Goal: Complete application form

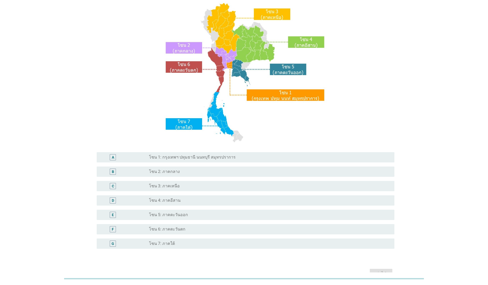
scroll to position [70, 0]
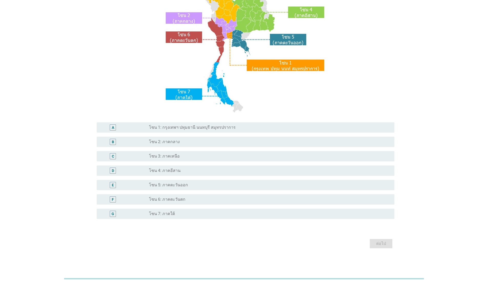
click at [180, 144] on div "radio_button_unchecked โซน 2: ภาคกลาง" at bounding box center [267, 141] width 237 height 5
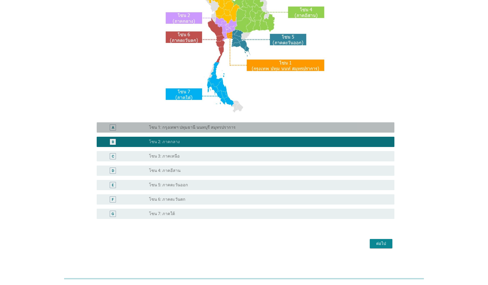
click at [212, 124] on div "radio_button_unchecked โซน 1: กรุงเทพฯ ปทุมธานี นนทบุรี สมุทรปราการ" at bounding box center [269, 127] width 241 height 6
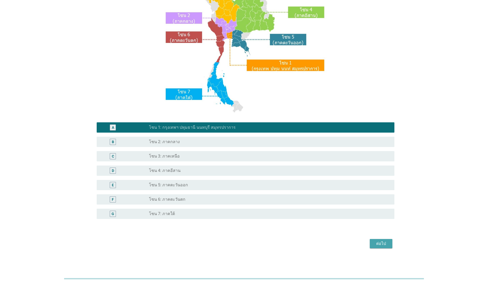
click at [252, 230] on div "ต่อไป" at bounding box center [381, 243] width 14 height 6
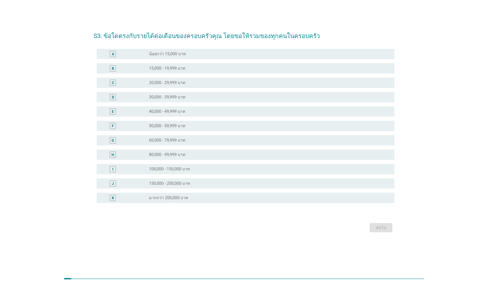
scroll to position [0, 0]
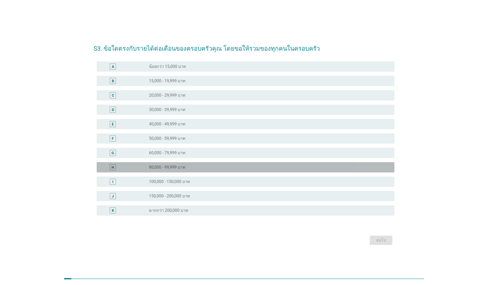
click at [213, 163] on div "H radio_button_unchecked 80,000 - 99,999 บาท" at bounding box center [246, 167] width 298 height 10
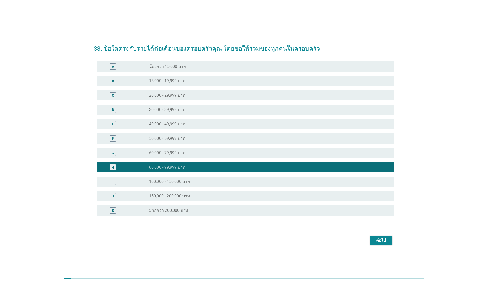
click at [252, 230] on div "ต่อไป" at bounding box center [381, 240] width 14 height 6
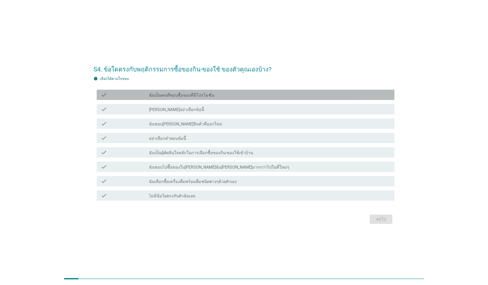
click at [210, 95] on div "check_box_outline_blank ฉันเป็นคนที่ชอบซื้อของที่มีโปรโมชั่น" at bounding box center [269, 95] width 241 height 6
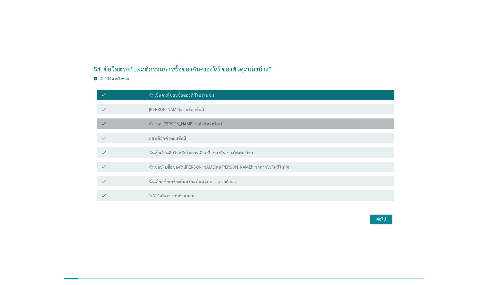
click at [242, 126] on div "check_box_outline_blank ฉันชอบ[PERSON_NAME]สินค้าที่ออกใหม่" at bounding box center [269, 123] width 241 height 6
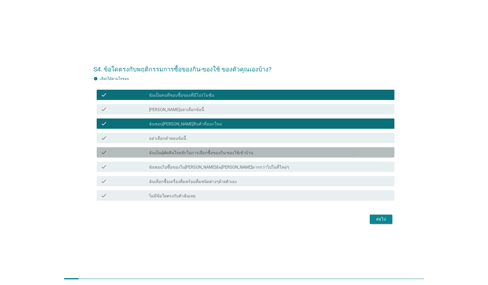
click at [252, 152] on div "check_box_outline_blank ฉันเป็นผุ้ตัดสินใจหลักในการเลือกซื้อของกิน-ของใช้เข้าบ้…" at bounding box center [269, 152] width 241 height 6
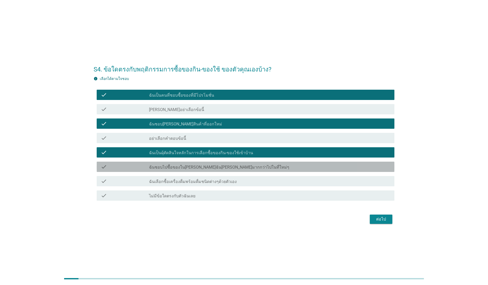
click at [252, 165] on div "check_box_outline_blank ฉันชอบไปซื้อของใน[PERSON_NAME]ฉัน[PERSON_NAME]มากกว่าไป…" at bounding box center [269, 166] width 241 height 6
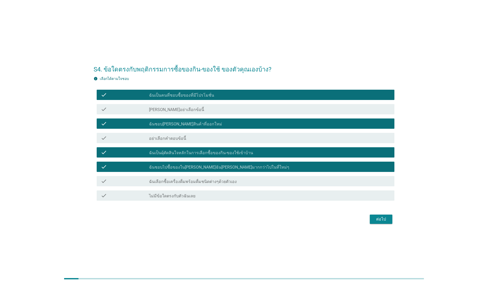
click at [252, 180] on div "check_box_outline_blank ฉันเลือกซื้อเครื่องดื่มพร้อมดื่มชนิดต่างๆด้วยตัวเอง" at bounding box center [269, 181] width 241 height 6
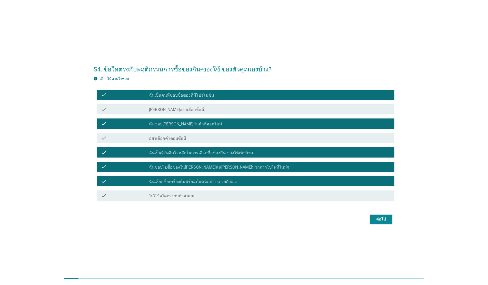
click at [252, 220] on div "ต่อไป" at bounding box center [381, 219] width 14 height 6
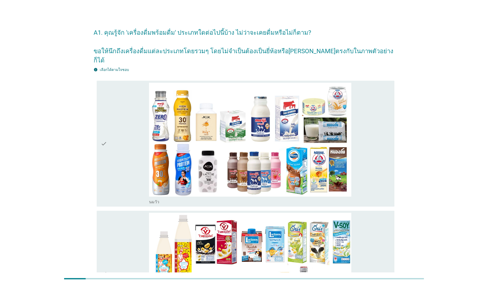
click at [117, 137] on div "check" at bounding box center [125, 144] width 48 height 122
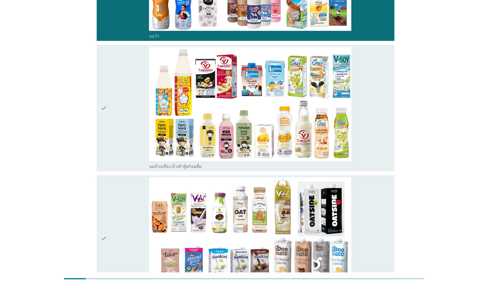
scroll to position [172, 0]
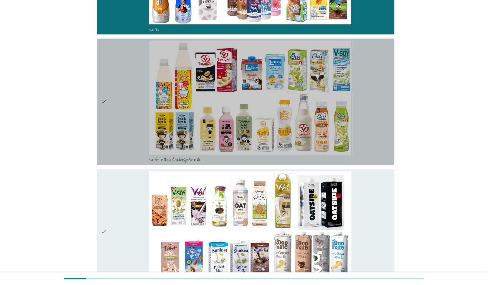
click at [116, 105] on div "check" at bounding box center [125, 102] width 48 height 122
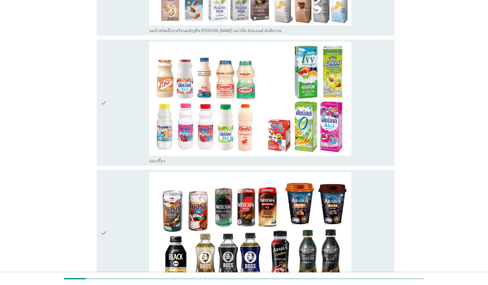
scroll to position [453, 0]
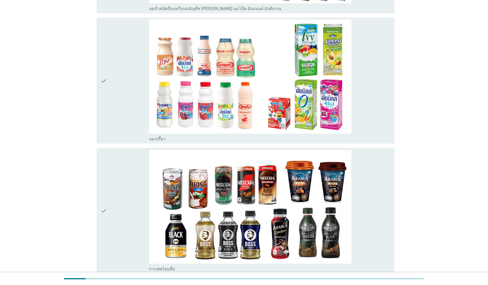
click at [119, 98] on div "check" at bounding box center [125, 80] width 48 height 122
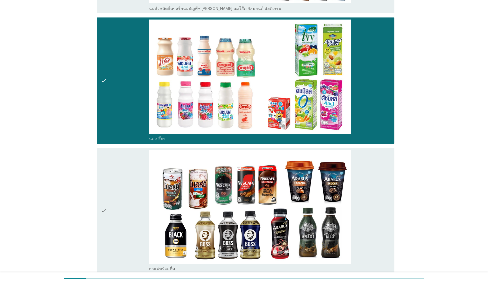
click at [123, 201] on div "check" at bounding box center [125, 211] width 48 height 122
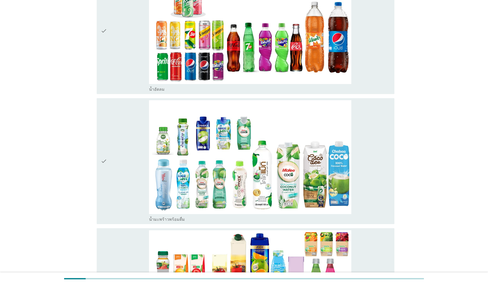
scroll to position [894, 0]
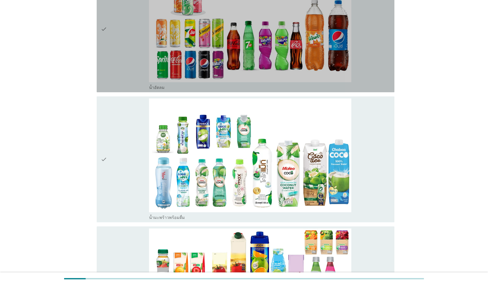
click at [125, 66] on div "check" at bounding box center [125, 29] width 48 height 122
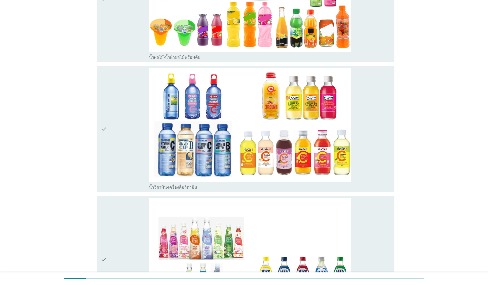
scroll to position [1188, 0]
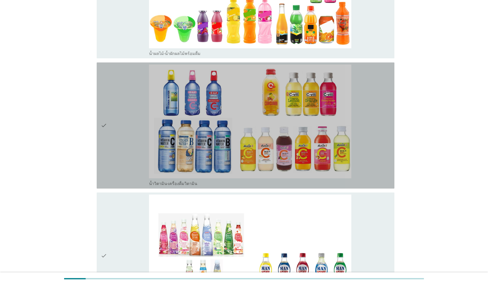
click at [118, 142] on div "check" at bounding box center [125, 125] width 48 height 122
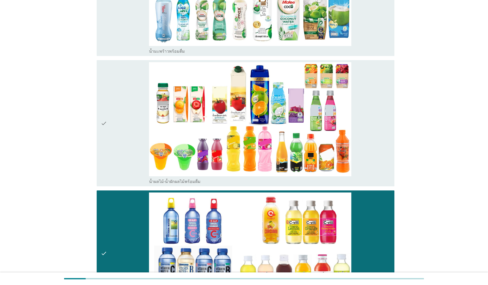
scroll to position [1055, 0]
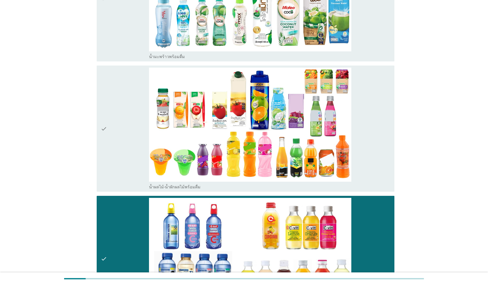
click at [113, 151] on div "check" at bounding box center [125, 128] width 48 height 122
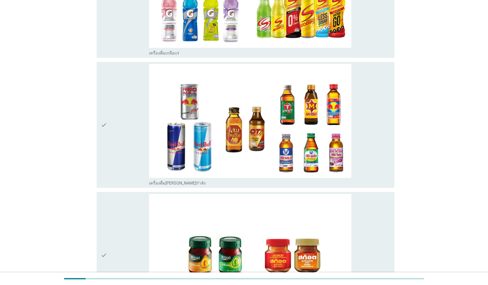
scroll to position [1613, 0]
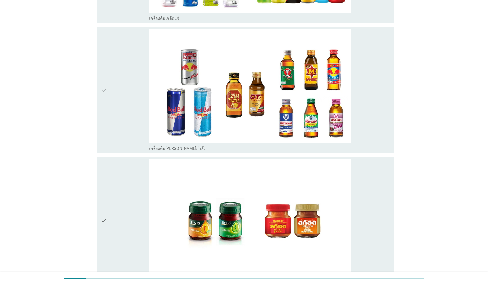
click at [104, 92] on icon "check" at bounding box center [104, 90] width 6 height 122
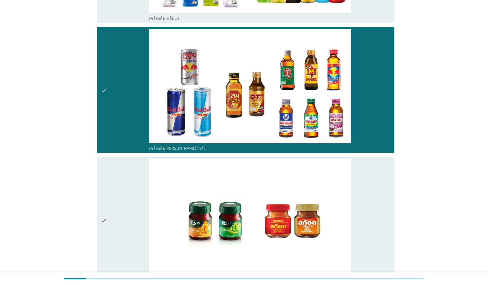
click at [125, 178] on div "check" at bounding box center [125, 220] width 48 height 122
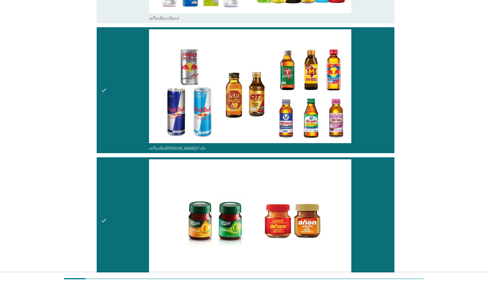
scroll to position [1676, 0]
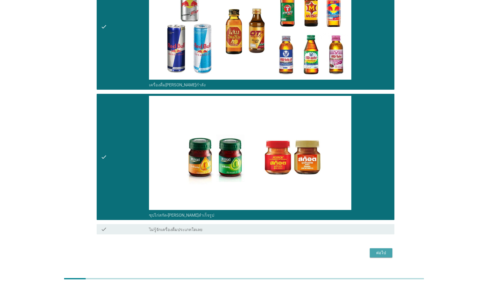
click at [252, 230] on button "ต่อไป" at bounding box center [381, 252] width 23 height 9
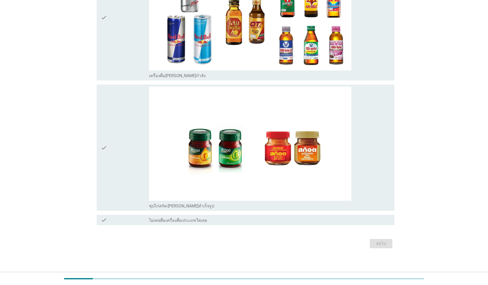
scroll to position [0, 0]
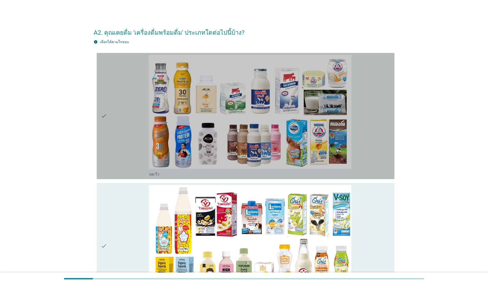
click at [130, 160] on div "check" at bounding box center [125, 116] width 48 height 122
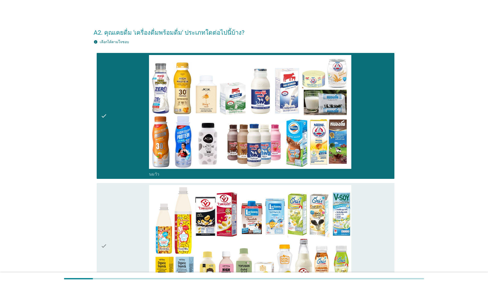
click at [132, 216] on div "check" at bounding box center [125, 246] width 48 height 122
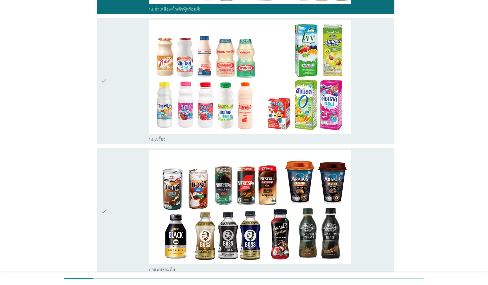
scroll to position [308, 0]
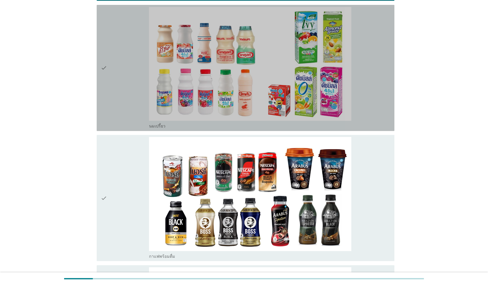
drag, startPoint x: 121, startPoint y: 81, endPoint x: 120, endPoint y: 83, distance: 2.7
click at [121, 81] on div "check" at bounding box center [125, 68] width 48 height 122
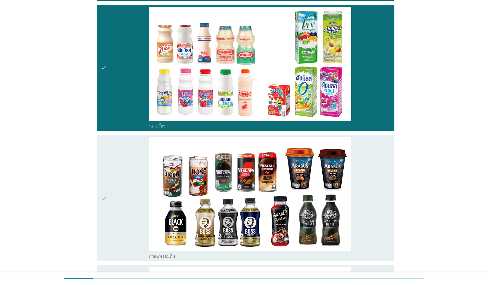
click at [131, 158] on div "check" at bounding box center [125, 198] width 48 height 122
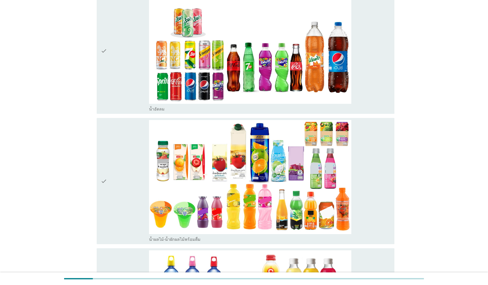
scroll to position [612, 0]
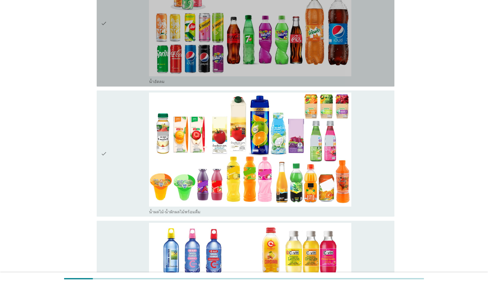
click at [135, 65] on div "check" at bounding box center [125, 24] width 48 height 122
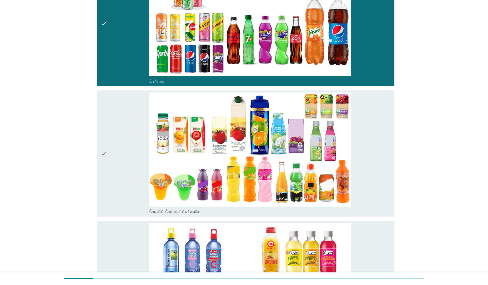
click at [134, 131] on div "check" at bounding box center [125, 153] width 48 height 122
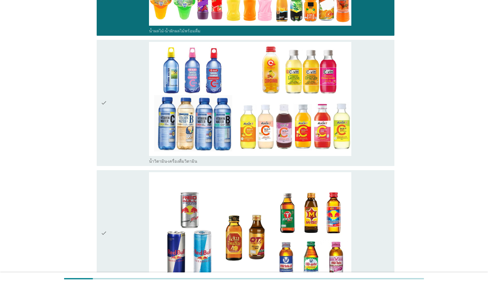
scroll to position [806, 0]
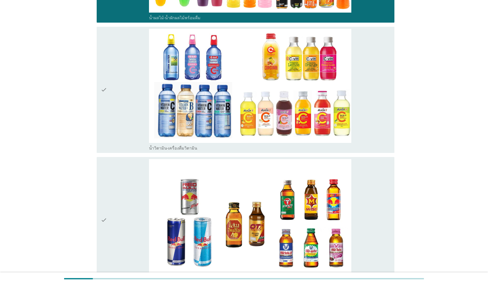
click at [114, 103] on div "check" at bounding box center [125, 90] width 48 height 122
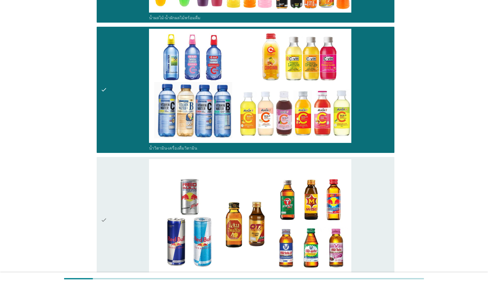
click at [138, 186] on div "check" at bounding box center [125, 220] width 48 height 122
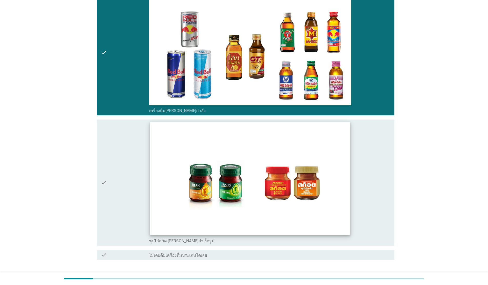
scroll to position [974, 0]
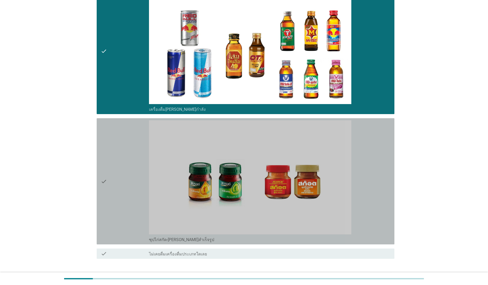
click at [116, 180] on div "check" at bounding box center [125, 181] width 48 height 122
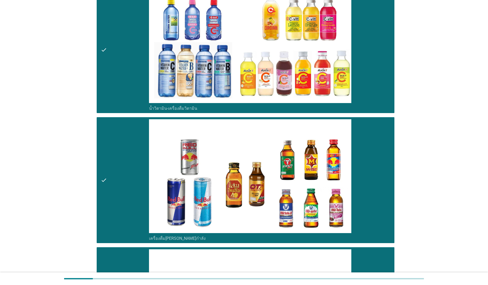
scroll to position [1008, 0]
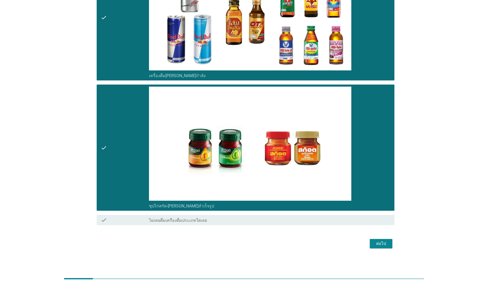
click at [252, 230] on div "ต่อไป" at bounding box center [381, 243] width 14 height 6
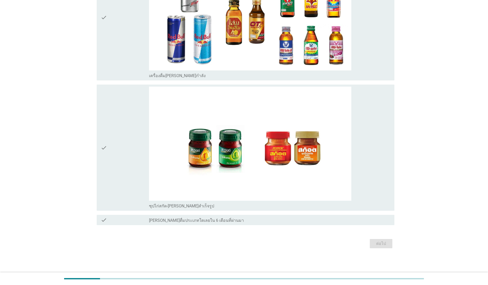
scroll to position [0, 0]
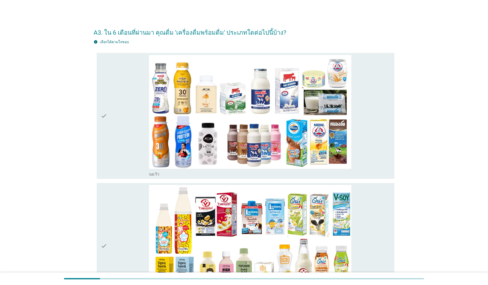
click at [128, 216] on div "check" at bounding box center [125, 246] width 48 height 122
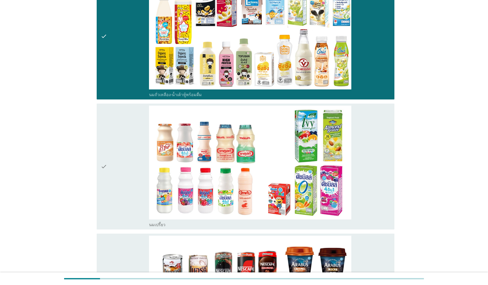
scroll to position [217, 0]
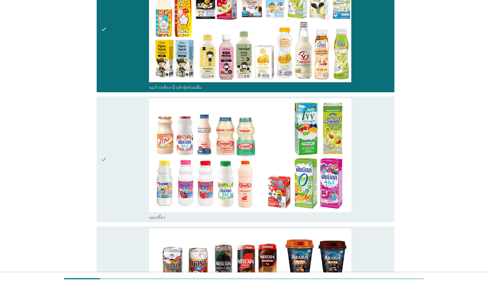
click at [115, 164] on div "check" at bounding box center [125, 159] width 48 height 122
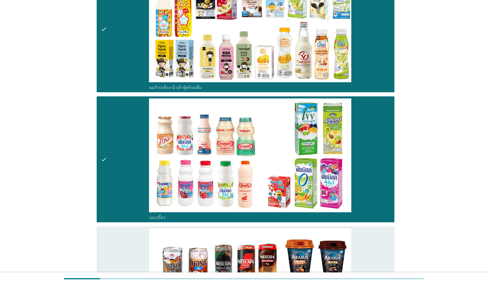
click at [143, 230] on div "check" at bounding box center [125, 289] width 48 height 122
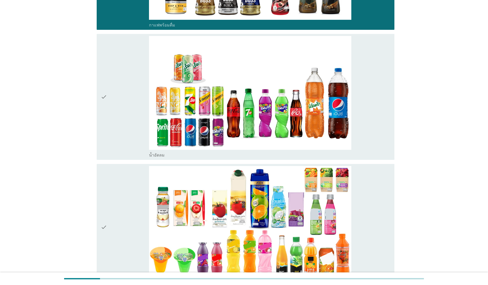
scroll to position [543, 0]
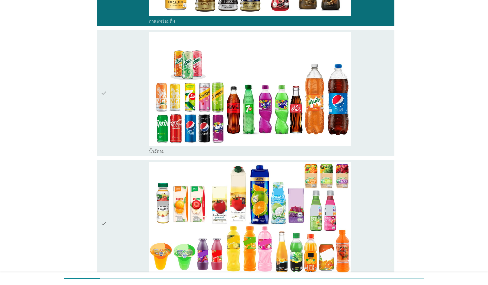
drag, startPoint x: 133, startPoint y: 106, endPoint x: 130, endPoint y: 106, distance: 3.4
click at [133, 106] on div "check" at bounding box center [125, 93] width 48 height 122
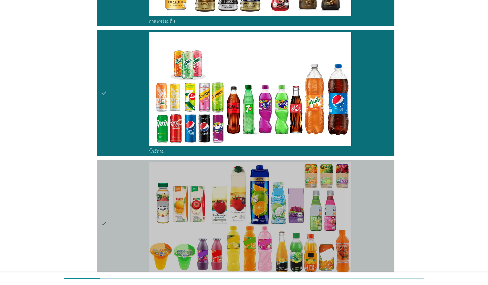
drag, startPoint x: 138, startPoint y: 203, endPoint x: 299, endPoint y: 197, distance: 161.5
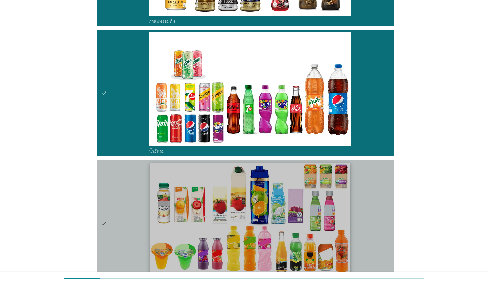
click at [138, 203] on div "check" at bounding box center [125, 223] width 48 height 122
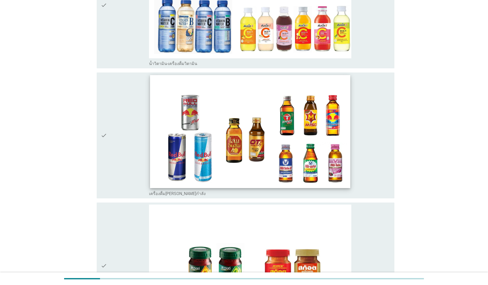
scroll to position [891, 0]
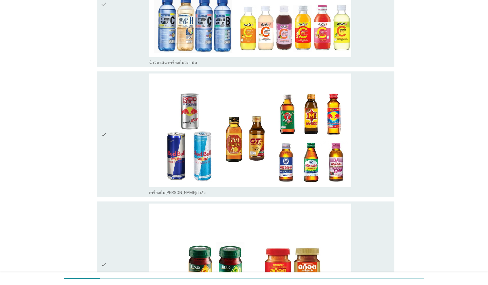
drag, startPoint x: 120, startPoint y: 46, endPoint x: 124, endPoint y: 60, distance: 15.2
click at [120, 46] on div "check" at bounding box center [125, 4] width 48 height 122
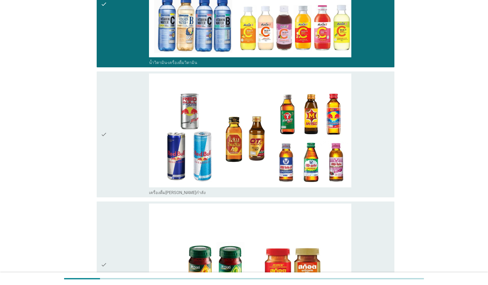
click at [144, 230] on div "check" at bounding box center [125, 264] width 48 height 122
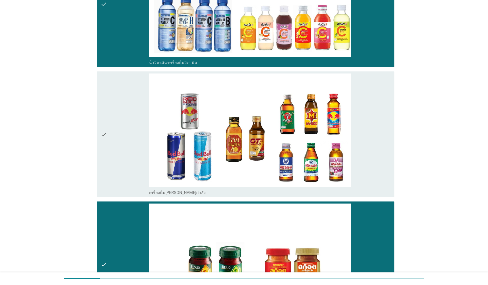
scroll to position [1008, 0]
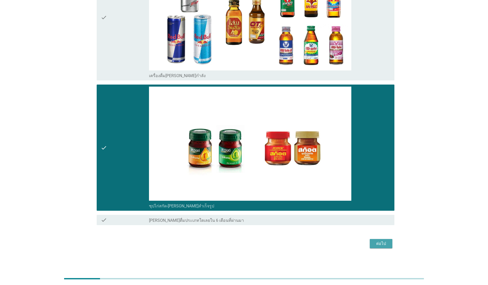
click at [252, 230] on div "ต่อไป" at bounding box center [381, 243] width 14 height 6
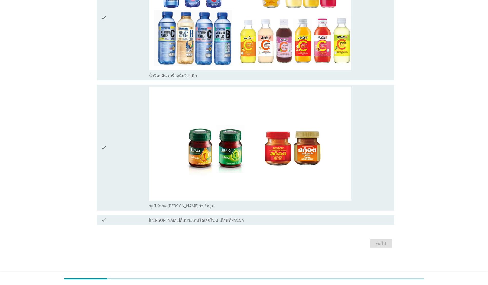
scroll to position [0, 0]
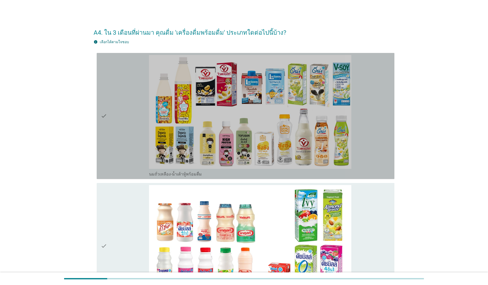
click at [131, 130] on div "check" at bounding box center [125, 116] width 48 height 122
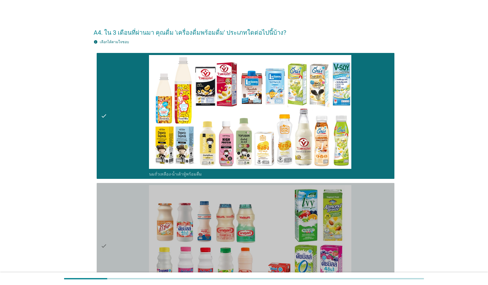
drag, startPoint x: 128, startPoint y: 197, endPoint x: 225, endPoint y: 184, distance: 97.9
click at [128, 198] on div "check" at bounding box center [125, 246] width 48 height 122
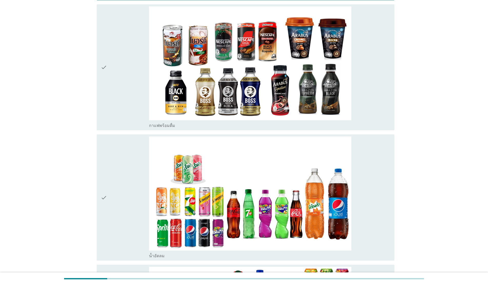
scroll to position [342, 0]
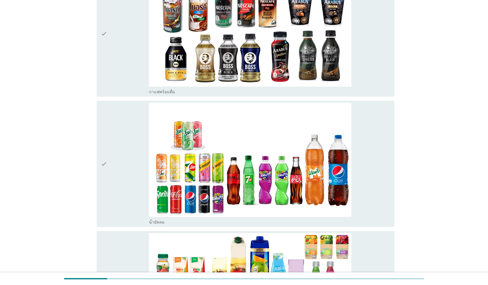
drag, startPoint x: 126, startPoint y: 42, endPoint x: 126, endPoint y: 56, distance: 13.3
click at [126, 43] on div "check" at bounding box center [125, 34] width 48 height 122
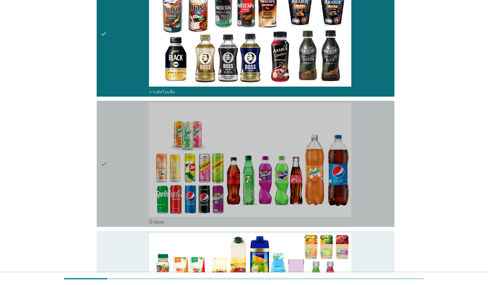
drag, startPoint x: 125, startPoint y: 127, endPoint x: 215, endPoint y: 128, distance: 89.8
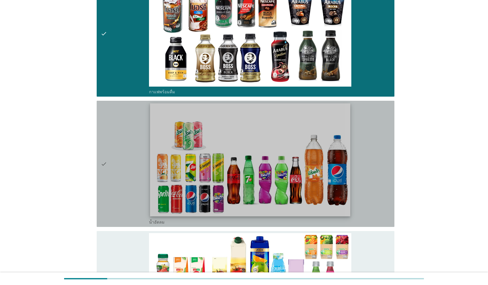
click at [125, 128] on div "check" at bounding box center [125, 164] width 48 height 122
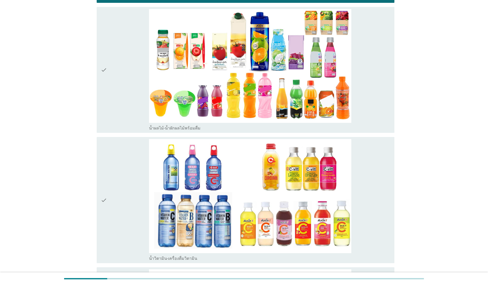
scroll to position [570, 0]
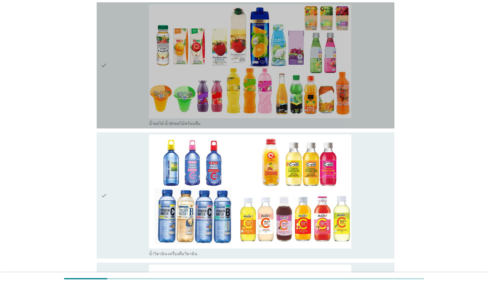
click at [131, 65] on div "check" at bounding box center [125, 65] width 48 height 122
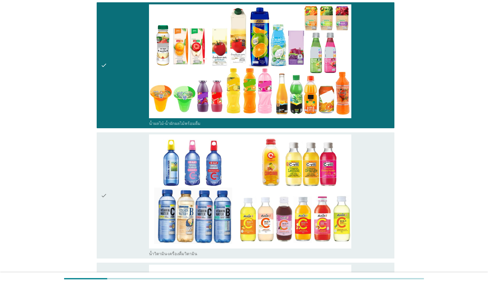
click at [120, 145] on div "check" at bounding box center [125, 195] width 48 height 122
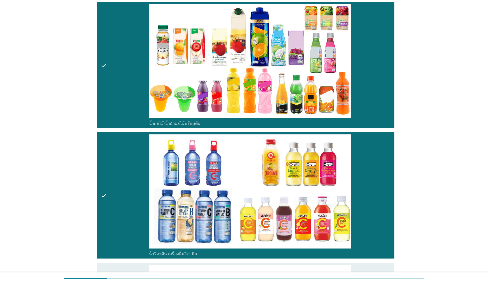
scroll to position [713, 0]
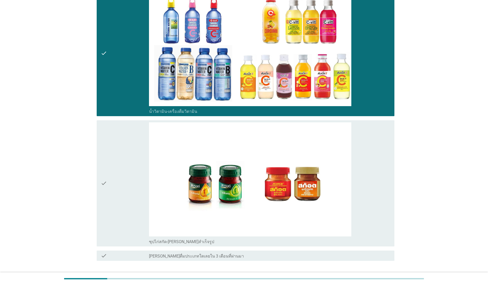
click at [138, 174] on div "check" at bounding box center [125, 183] width 48 height 122
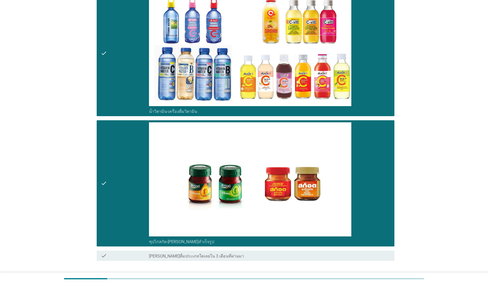
scroll to position [748, 0]
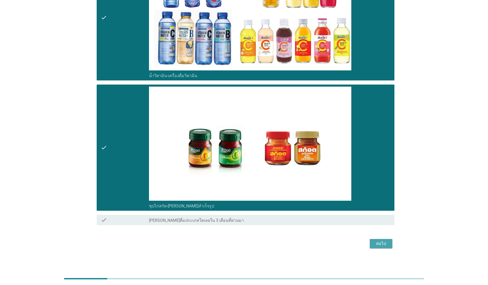
click at [252, 230] on div "ต่อไป" at bounding box center [381, 243] width 14 height 6
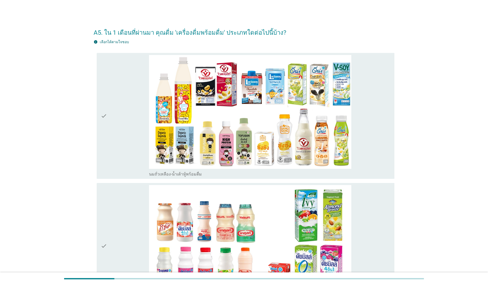
click at [129, 132] on div "check" at bounding box center [125, 116] width 48 height 122
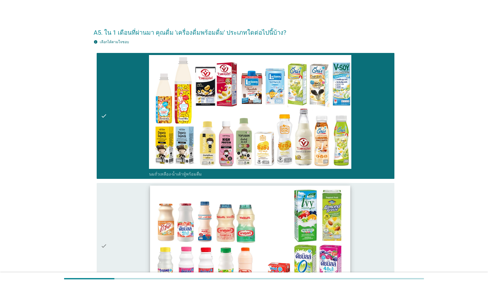
drag, startPoint x: 137, startPoint y: 192, endPoint x: 223, endPoint y: 204, distance: 86.8
click at [136, 192] on div "check" at bounding box center [125, 246] width 48 height 122
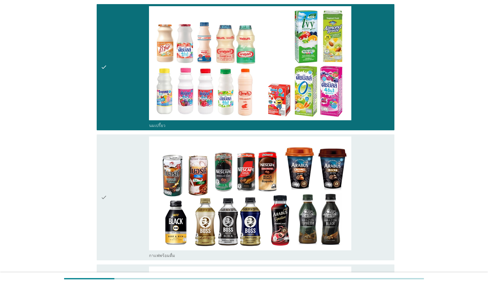
scroll to position [377, 0]
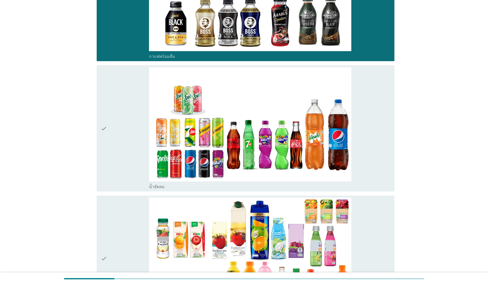
click at [129, 85] on div "check" at bounding box center [125, 128] width 48 height 122
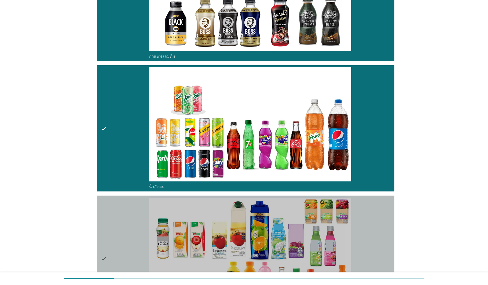
drag, startPoint x: 127, startPoint y: 249, endPoint x: 138, endPoint y: 249, distance: 11.1
click at [127, 230] on div "check" at bounding box center [125, 258] width 48 height 122
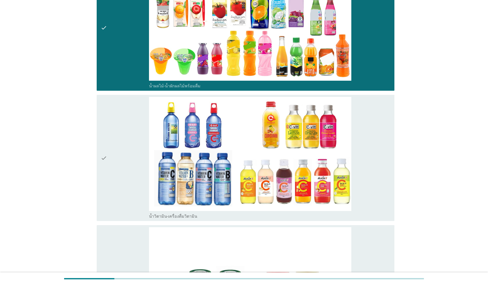
scroll to position [613, 0]
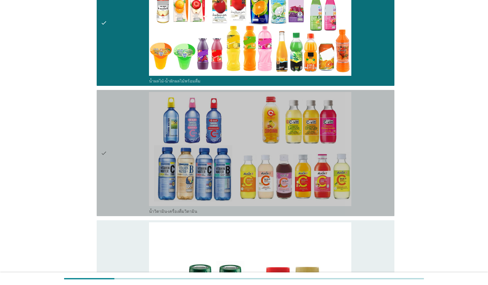
click at [118, 139] on div "check" at bounding box center [125, 153] width 48 height 122
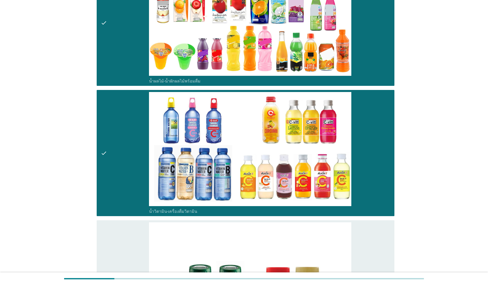
click at [138, 230] on div "check" at bounding box center [125, 283] width 48 height 122
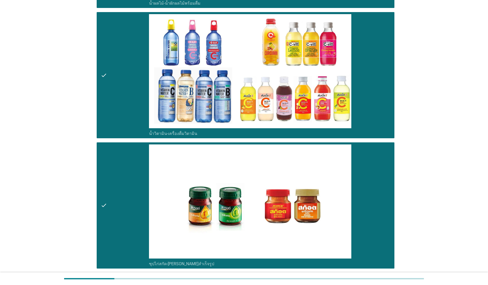
scroll to position [748, 0]
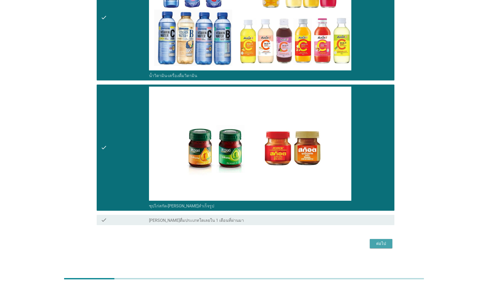
click at [252, 230] on div "ต่อไป" at bounding box center [381, 243] width 14 height 6
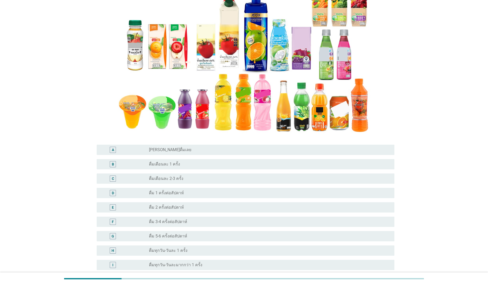
scroll to position [81, 0]
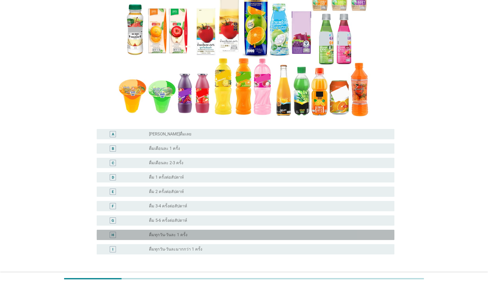
click at [208, 230] on div "radio_button_unchecked ดื่มทุกวัน-วันละ 1 ครั้ง" at bounding box center [267, 234] width 237 height 5
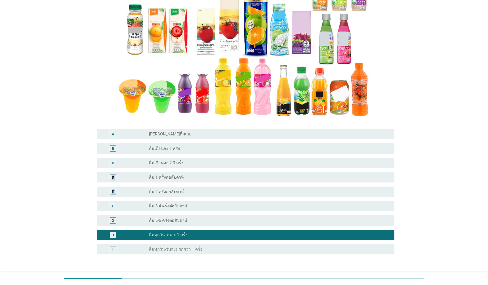
drag, startPoint x: 487, startPoint y: 157, endPoint x: 490, endPoint y: 189, distance: 31.4
click at [252, 189] on html "A6. จากภาพตัวอย่างน้ำผลไม้-น้ำผักผลไม้พร้อมดื่มด้านล่างนี้ ข้อใดตรงกับการดื่มน้…" at bounding box center [244, 113] width 488 height 389
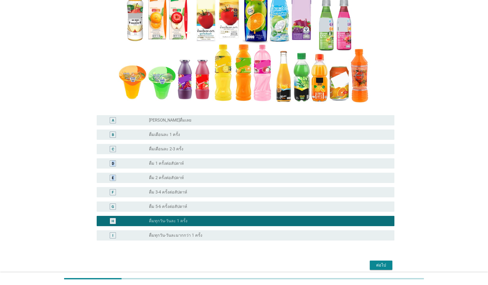
scroll to position [117, 0]
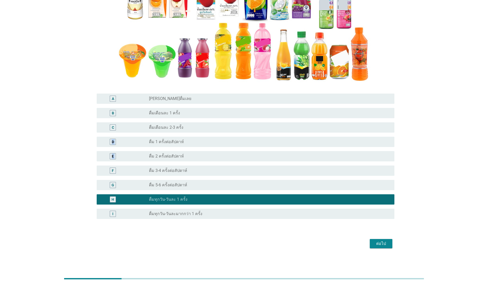
click at [252, 230] on div "ต่อไป" at bounding box center [381, 243] width 14 height 6
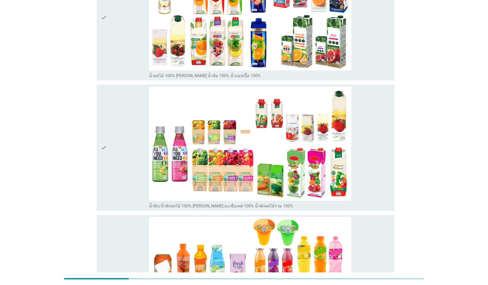
scroll to position [0, 0]
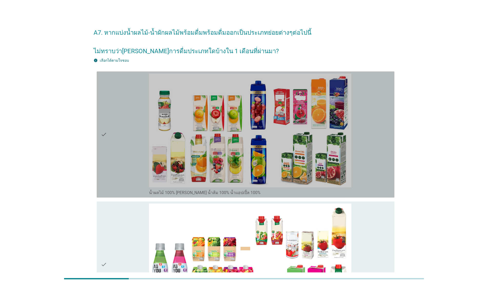
click at [115, 171] on div "check" at bounding box center [125, 134] width 48 height 122
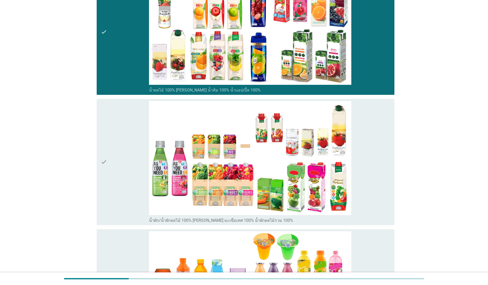
scroll to position [103, 0]
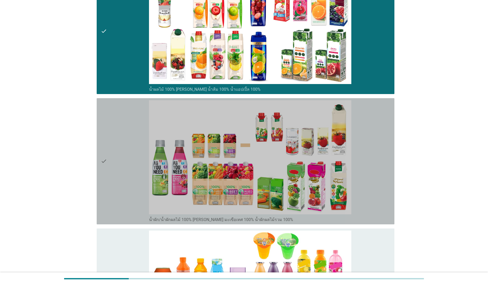
click at [113, 198] on div "check" at bounding box center [125, 161] width 48 height 122
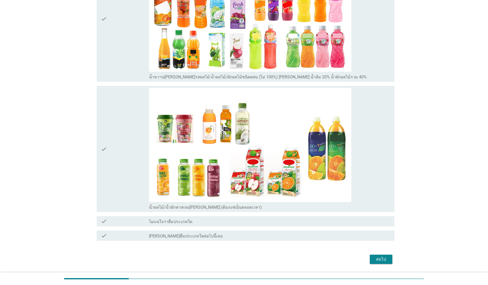
scroll to position [376, 0]
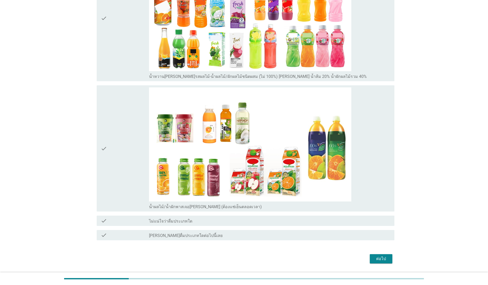
click at [252, 230] on div "ต่อไป" at bounding box center [381, 258] width 14 height 6
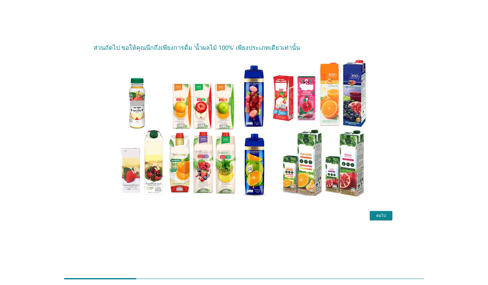
scroll to position [0, 0]
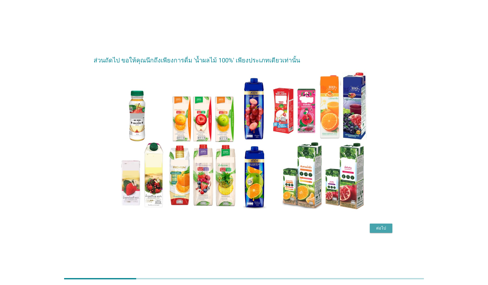
click at [252, 227] on div "ต่อไป" at bounding box center [381, 228] width 14 height 6
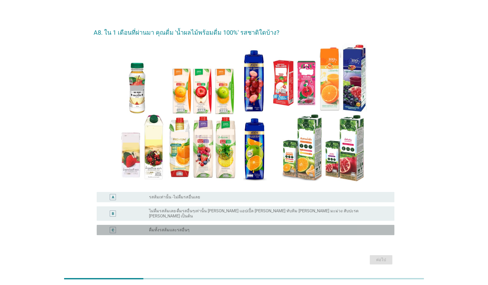
click at [200, 227] on div "radio_button_unchecked ดื่มทั้งรสส้มและรสอื่นๆ" at bounding box center [267, 229] width 237 height 5
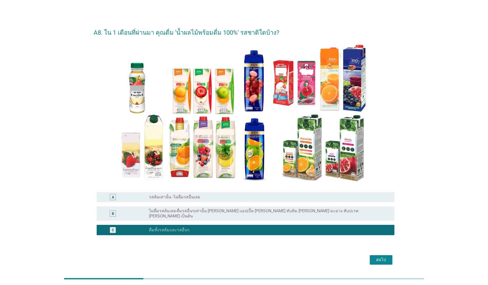
click at [252, 230] on div "ต่อไป" at bounding box center [381, 259] width 14 height 6
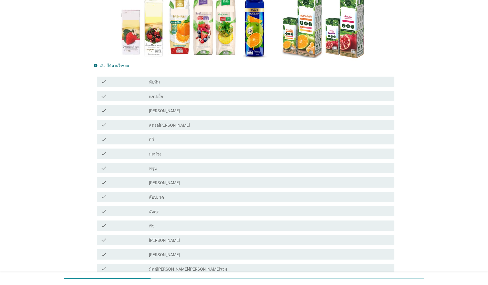
scroll to position [130, 0]
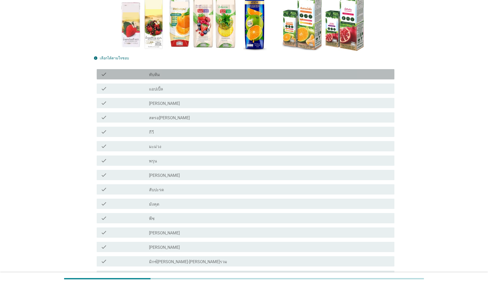
click at [179, 76] on div "check_box_outline_blank ทับทิม" at bounding box center [269, 74] width 241 height 6
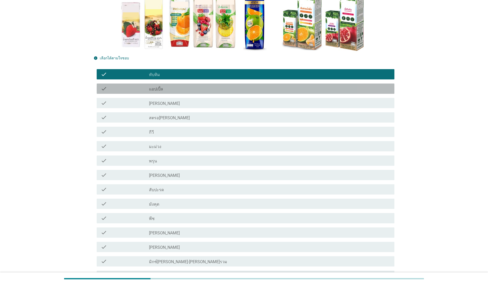
click at [179, 89] on div "check_box_outline_blank แอปเปิ้ล" at bounding box center [269, 88] width 241 height 6
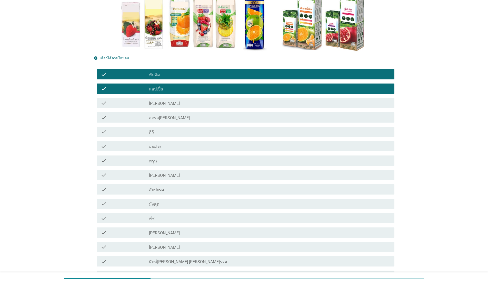
click at [178, 230] on div "check_box_outline_blank [PERSON_NAME]" at bounding box center [269, 232] width 241 height 6
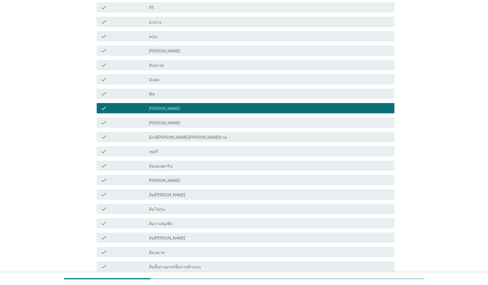
scroll to position [255, 0]
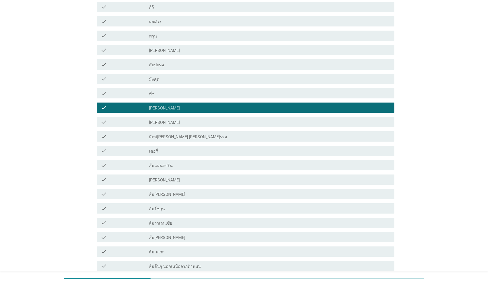
click at [182, 164] on div "check_box_outline_blank ส้มแมนดาริน" at bounding box center [269, 165] width 241 height 6
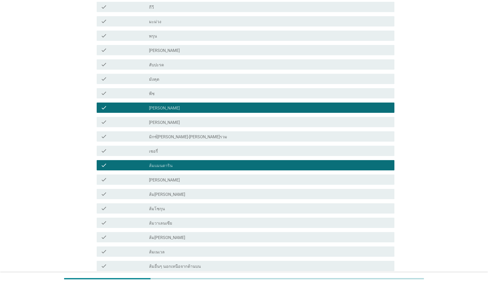
scroll to position [315, 0]
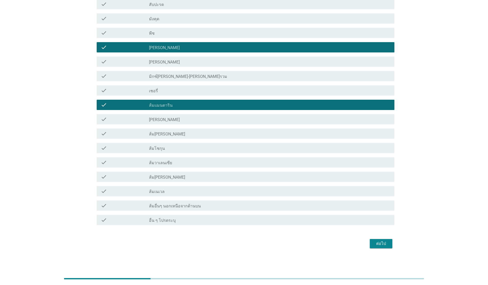
click at [252, 230] on div "ต่อไป" at bounding box center [381, 243] width 14 height 6
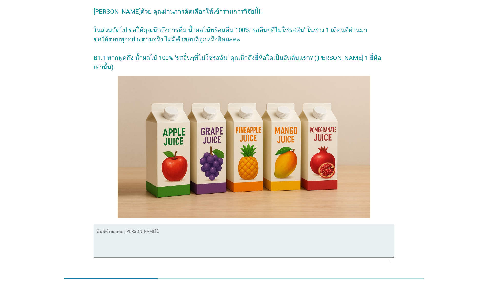
scroll to position [49, 0]
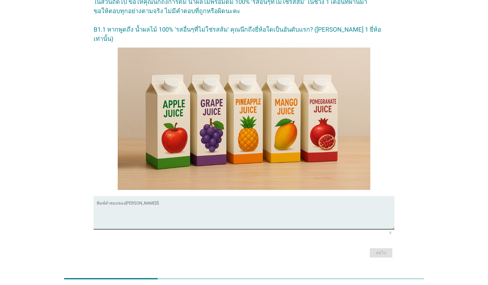
click at [183, 202] on textarea "พิมพ์คำตอบของคุณ ที่นี่" at bounding box center [246, 215] width 298 height 27
type textarea "ดอยคำ"
click at [252, 230] on button "ต่อไป" at bounding box center [381, 252] width 23 height 9
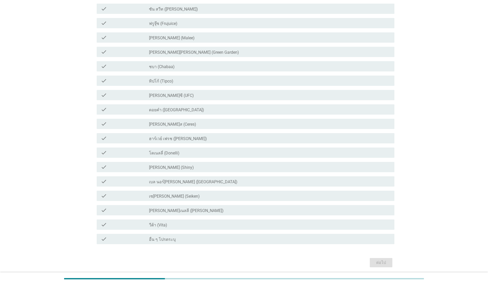
scroll to position [0, 0]
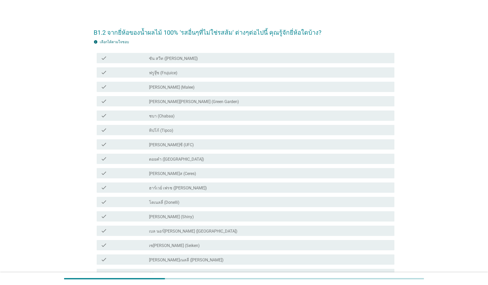
click at [170, 88] on label "[PERSON_NAME] (Malee)" at bounding box center [172, 87] width 46 height 5
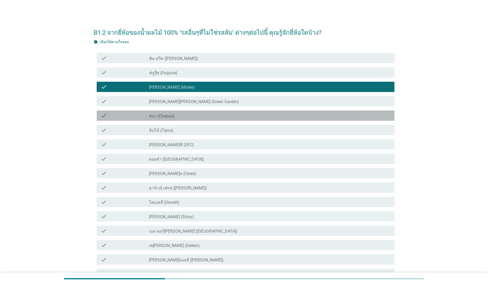
click at [175, 116] on div "check_box_outline_blank ชบา (Chabaa)" at bounding box center [269, 115] width 241 height 6
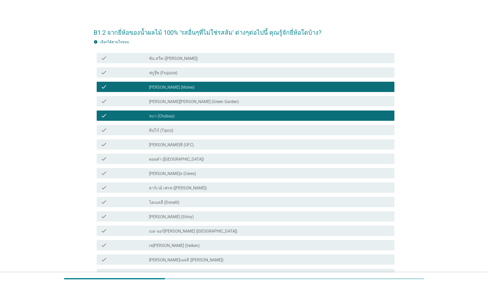
click at [180, 129] on div "check_box_outline_blank ทิปโก้ (Tipco)" at bounding box center [269, 130] width 241 height 6
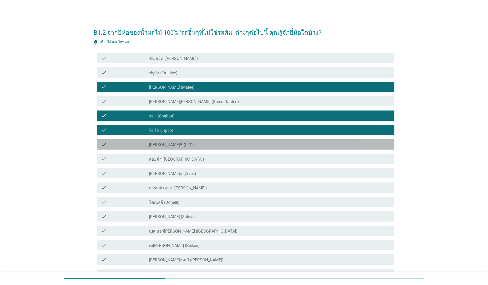
click at [189, 147] on div "check_box_outline_blank [PERSON_NAME]ซี (UFC)" at bounding box center [269, 144] width 241 height 6
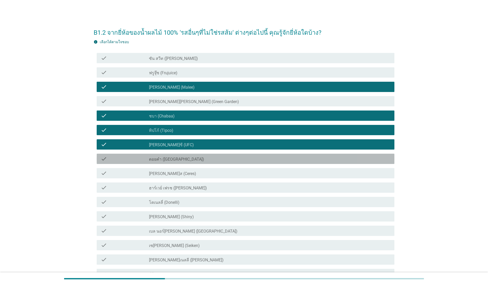
click at [193, 160] on div "check_box_outline_blank ดอยคำ (Doi-Khham)" at bounding box center [269, 158] width 241 height 6
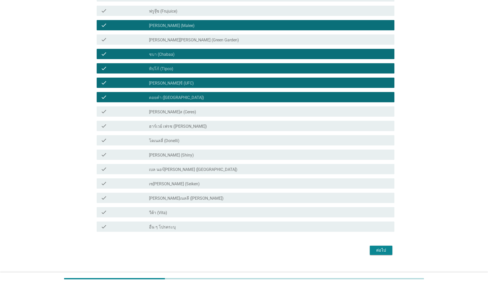
scroll to position [68, 0]
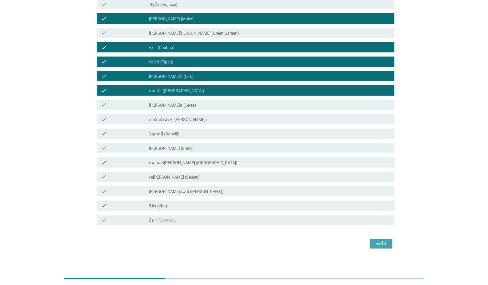
click at [252, 230] on div "ต่อไป" at bounding box center [381, 243] width 14 height 6
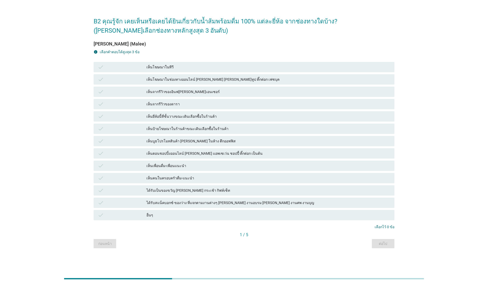
scroll to position [0, 0]
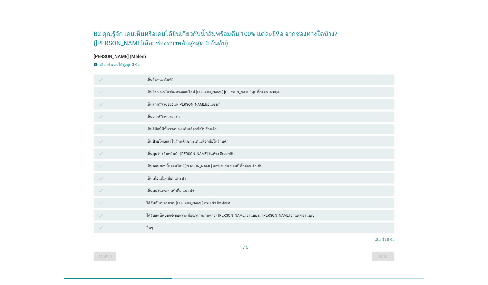
click at [180, 78] on div "เห็นโฆษณาในทีวี" at bounding box center [269, 79] width 244 height 6
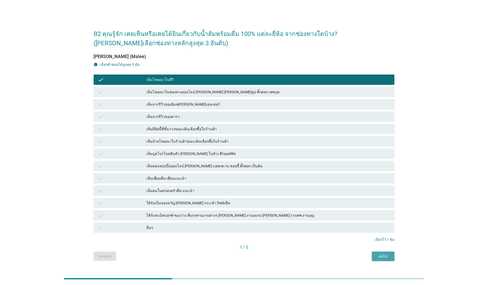
click at [252, 230] on div "ต่อไป" at bounding box center [383, 255] width 14 height 5
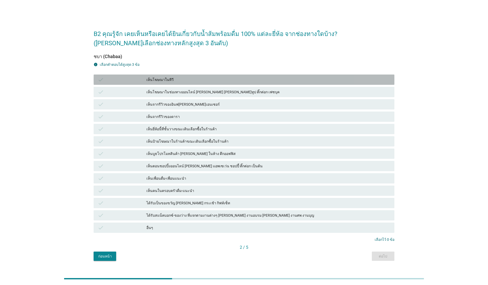
click at [210, 82] on div "เห็นโฆษณาในทีวี" at bounding box center [269, 79] width 244 height 6
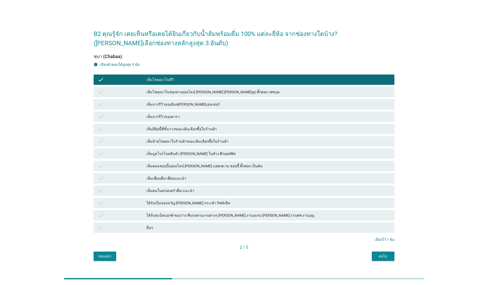
click at [252, 230] on div "ต่อไป" at bounding box center [383, 255] width 14 height 5
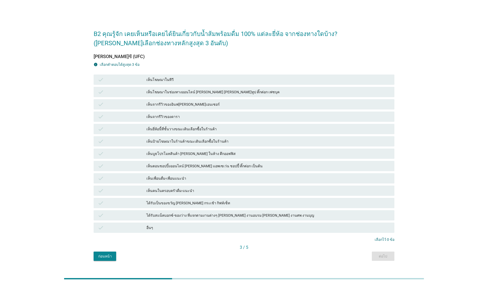
click at [186, 76] on div "check เห็นโฆษณาในทีวี" at bounding box center [244, 79] width 301 height 10
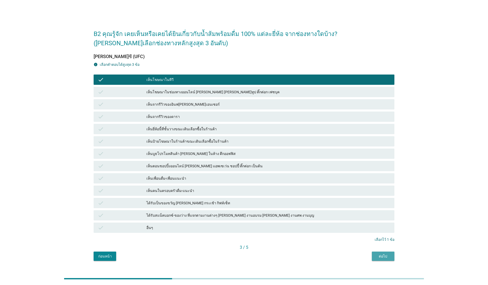
click at [252, 230] on div "ต่อไป" at bounding box center [383, 255] width 14 height 5
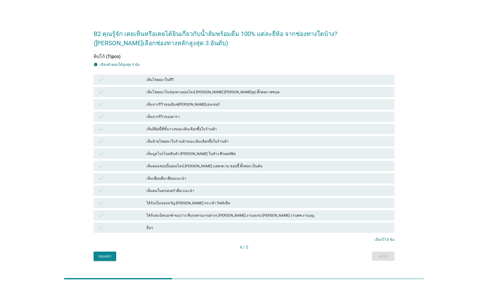
click at [211, 79] on div "เห็นโฆษณาในทีวี" at bounding box center [269, 79] width 244 height 6
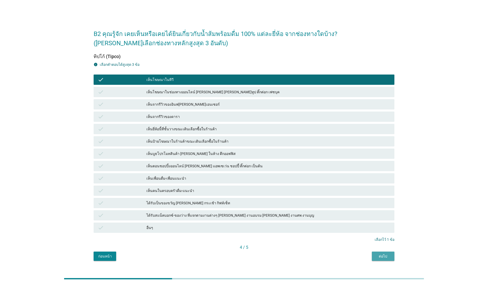
click at [252, 230] on div "ต่อไป" at bounding box center [383, 255] width 14 height 5
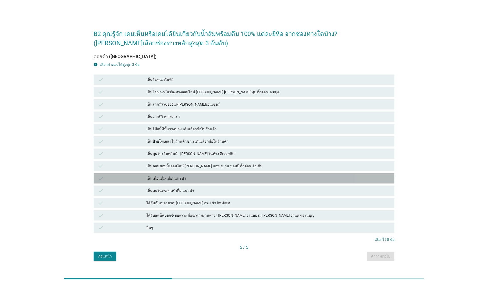
drag, startPoint x: 229, startPoint y: 180, endPoint x: 234, endPoint y: 180, distance: 5.7
click at [229, 180] on div "เห็นเพื่อนดื่ม-เพื่อนแนะนำ" at bounding box center [269, 178] width 244 height 6
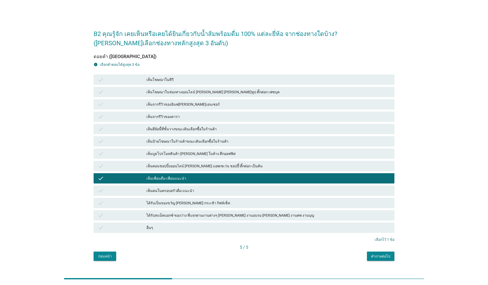
click at [252, 230] on div "5 / 5" at bounding box center [244, 247] width 301 height 7
click at [252, 230] on div "คำถามต่อไป" at bounding box center [380, 255] width 19 height 5
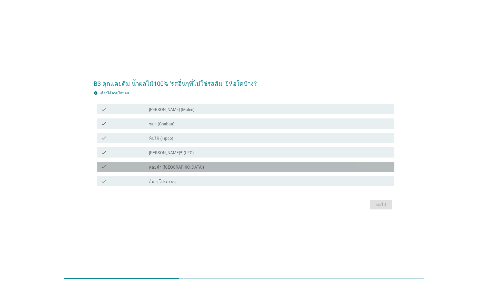
click at [178, 168] on label "ดอยคำ ([GEOGRAPHIC_DATA])" at bounding box center [176, 166] width 55 height 5
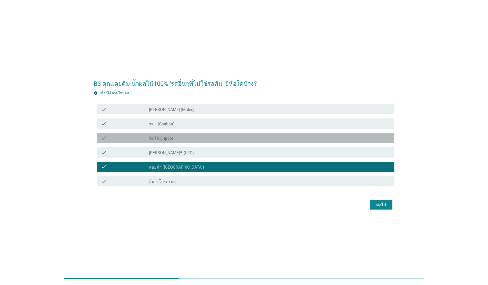
click at [182, 137] on div "check_box_outline_blank ทิปโก้ (Tipco)" at bounding box center [269, 138] width 241 height 6
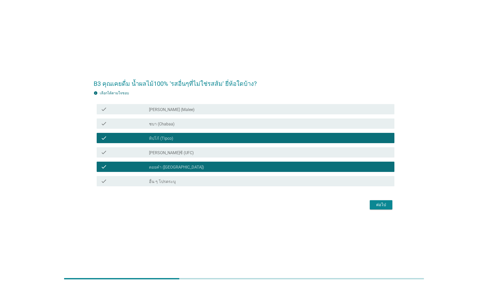
click at [222, 108] on div "check_box_outline_blank [PERSON_NAME] (Malee)" at bounding box center [269, 109] width 241 height 6
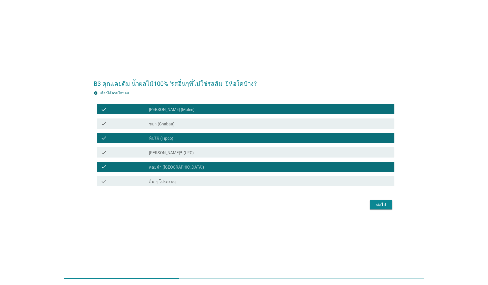
click at [252, 202] on div "ต่อไป" at bounding box center [381, 204] width 14 height 6
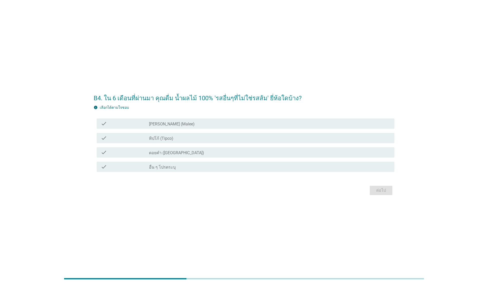
click at [198, 151] on div "check_box ดอยคำ ([GEOGRAPHIC_DATA])" at bounding box center [269, 152] width 241 height 6
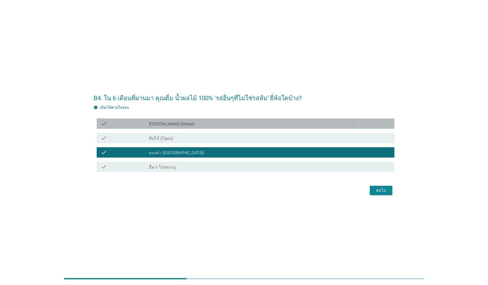
click at [196, 126] on div "check_box_outline_blank [PERSON_NAME] (Malee)" at bounding box center [269, 123] width 241 height 6
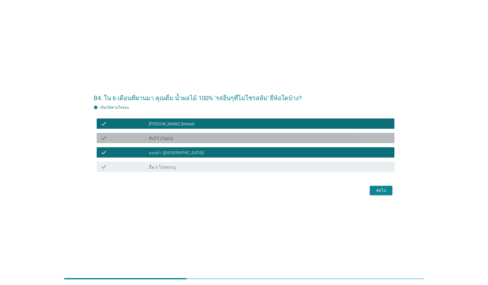
click at [195, 137] on div "check_box ทิปโก้ (Tipco)" at bounding box center [269, 138] width 241 height 6
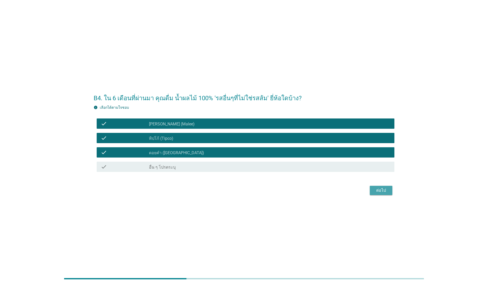
click at [252, 187] on div "ต่อไป" at bounding box center [381, 190] width 14 height 6
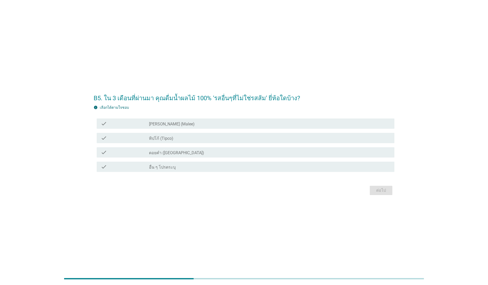
click at [199, 154] on div "check_box ดอยคำ ([GEOGRAPHIC_DATA])" at bounding box center [269, 152] width 241 height 6
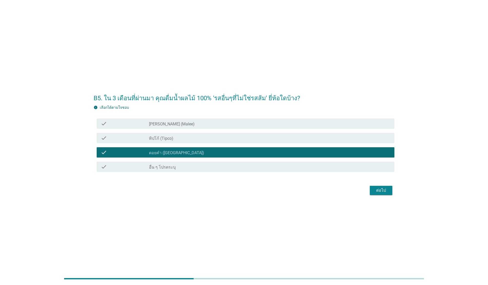
click at [201, 136] on div "check_box ทิปโก้ (Tipco)" at bounding box center [269, 138] width 241 height 6
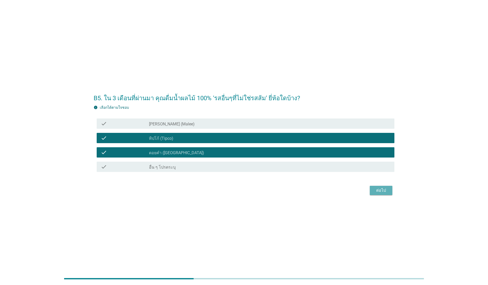
click at [252, 190] on div "ต่อไป" at bounding box center [381, 190] width 14 height 6
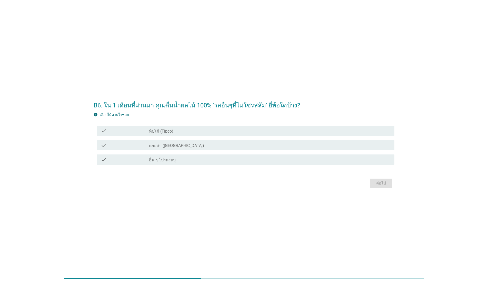
click at [192, 143] on div "check_box ดอยคำ ([GEOGRAPHIC_DATA])" at bounding box center [269, 145] width 241 height 6
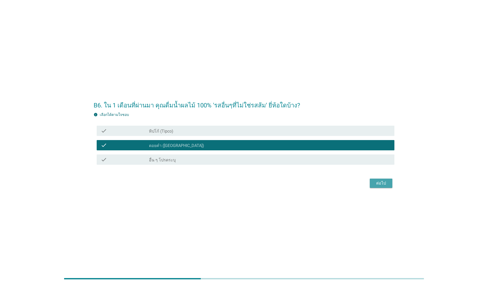
click at [252, 185] on div "ต่อไป" at bounding box center [381, 183] width 14 height 6
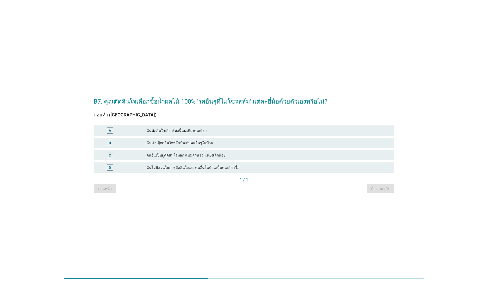
click at [241, 128] on div "ฉันตัดสินใจเลือกยี่ห้อนี้เองเพียงคนเดียว" at bounding box center [269, 130] width 244 height 6
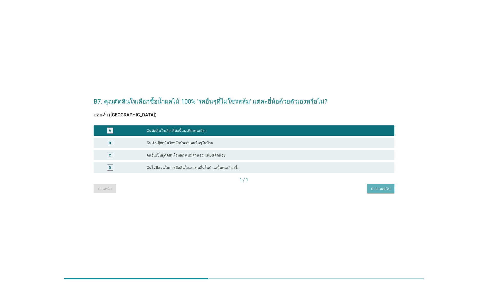
click at [252, 187] on div "คำถามต่อไป" at bounding box center [380, 188] width 19 height 5
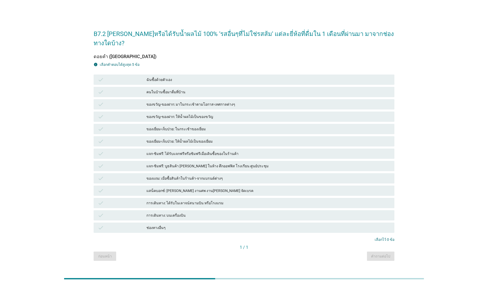
click at [191, 74] on div "check ฉันซื้อด้วยตัวเอง" at bounding box center [244, 79] width 301 height 10
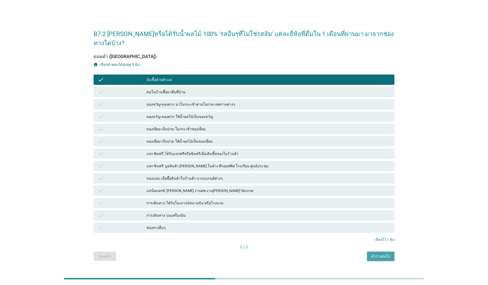
click at [252, 230] on button "คำถามต่อไป" at bounding box center [380, 255] width 27 height 9
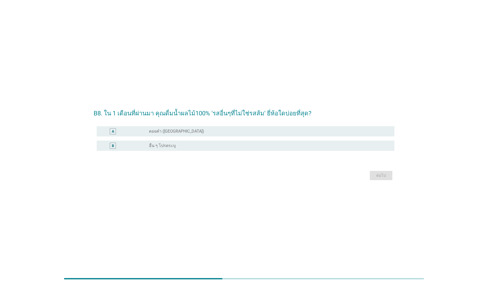
click at [196, 133] on div "radio_button_unchecked ดอยคำ (Doi-Khham)" at bounding box center [267, 131] width 237 height 5
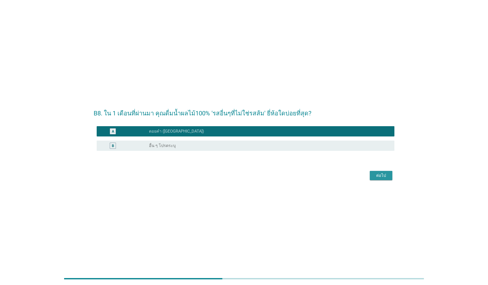
click at [252, 175] on button "ต่อไป" at bounding box center [381, 175] width 23 height 9
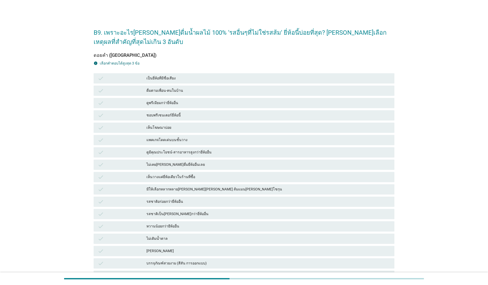
click at [184, 78] on div "เป็นยี่ห้อที่มีชื่อเสียง" at bounding box center [269, 78] width 244 height 6
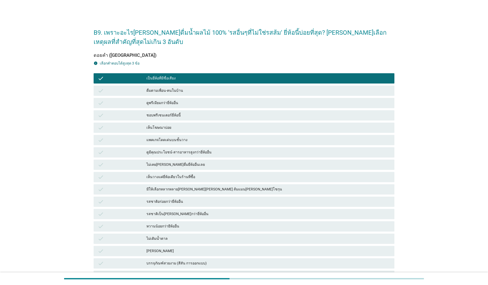
click at [193, 92] on div "ดื่มตามเพื่อน-คนในบ้าน" at bounding box center [269, 90] width 244 height 6
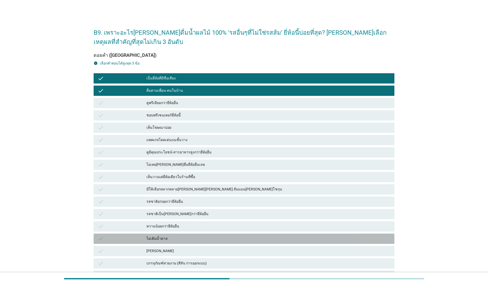
click at [171, 230] on div "ไม่เติมน้ำตาล" at bounding box center [269, 238] width 244 height 6
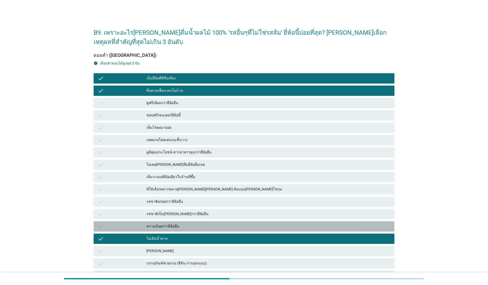
click at [177, 226] on div "หวานน้อยกว่ายีห้ออื่น" at bounding box center [269, 226] width 244 height 6
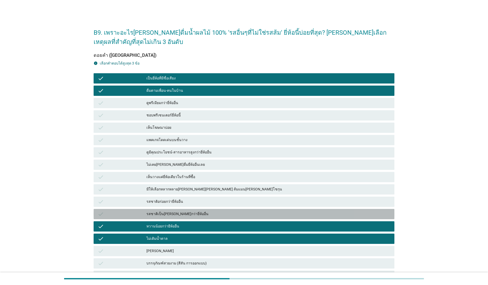
click at [198, 214] on div "รสชาติเป็น[PERSON_NAME]กว่ายี่ห้ออื่น" at bounding box center [269, 214] width 244 height 6
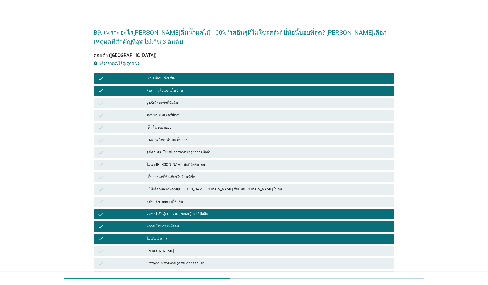
click at [218, 152] on div "ดูมีคุณประโยชน์-สารอาหารสูงกว่ายี่ห้ออื่น" at bounding box center [269, 152] width 244 height 6
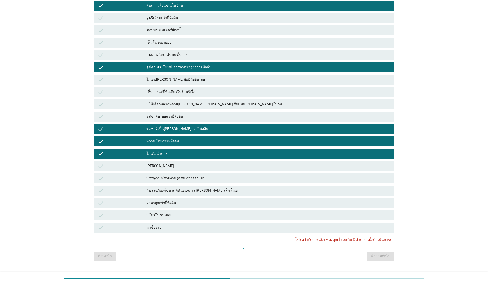
scroll to position [86, 0]
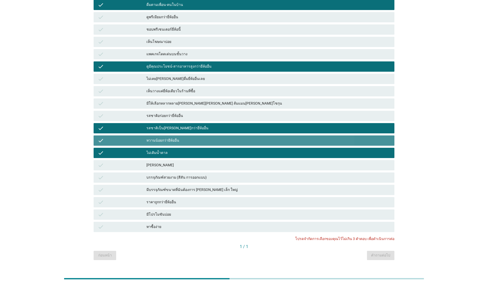
drag, startPoint x: 198, startPoint y: 141, endPoint x: 198, endPoint y: 148, distance: 6.2
click at [197, 141] on div "หวานน้อยกว่ายีห้ออื่น" at bounding box center [269, 140] width 244 height 6
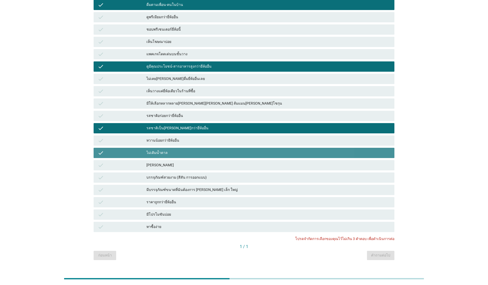
click at [197, 152] on div "ไม่เติมน้ำตาล" at bounding box center [269, 153] width 244 height 6
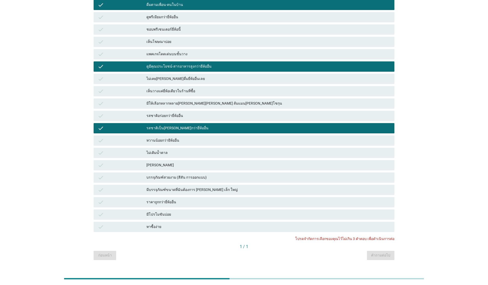
click at [236, 5] on div "ดื่มตามเพื่อน-คนในบ้าน" at bounding box center [269, 5] width 244 height 6
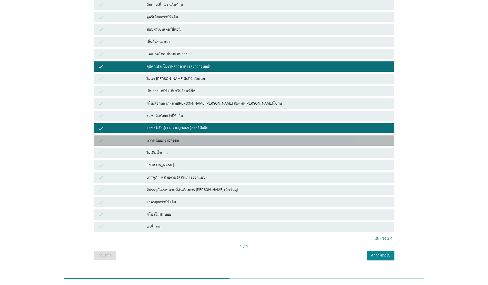
click at [175, 140] on div "หวานน้อยกว่ายีห้ออื่น" at bounding box center [269, 140] width 244 height 6
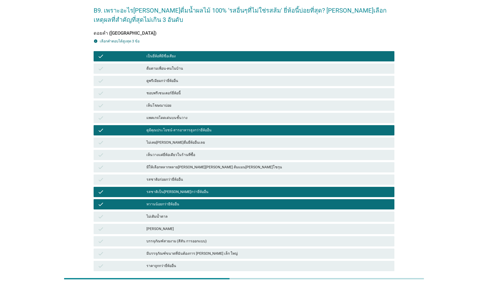
scroll to position [16, 0]
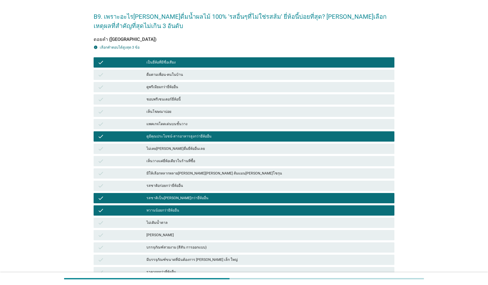
click at [192, 62] on div "เป็นยี่ห้อที่มีชื่อเสียง" at bounding box center [269, 62] width 244 height 6
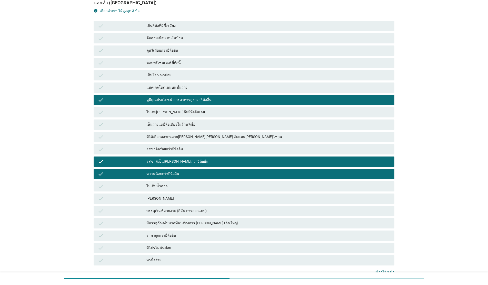
scroll to position [96, 0]
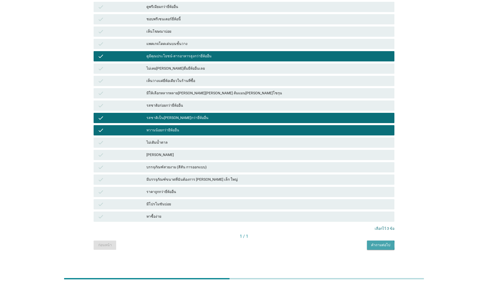
click at [252, 230] on div "คำถามต่อไป" at bounding box center [380, 244] width 19 height 5
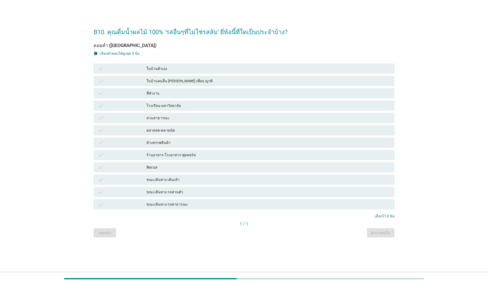
scroll to position [0, 0]
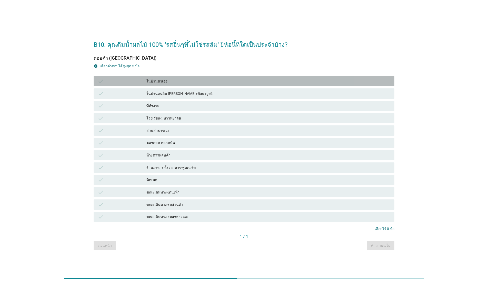
drag, startPoint x: 173, startPoint y: 80, endPoint x: 190, endPoint y: 92, distance: 20.6
click at [173, 79] on div "ในบ้านตัวเอง" at bounding box center [269, 81] width 244 height 6
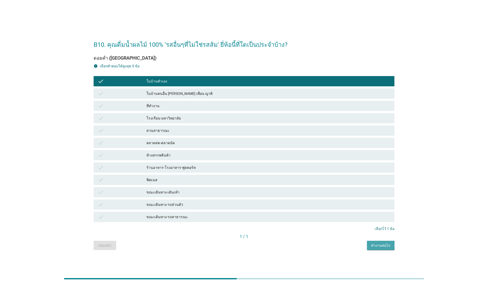
click at [252, 230] on div "คำถามต่อไป" at bounding box center [380, 244] width 19 height 5
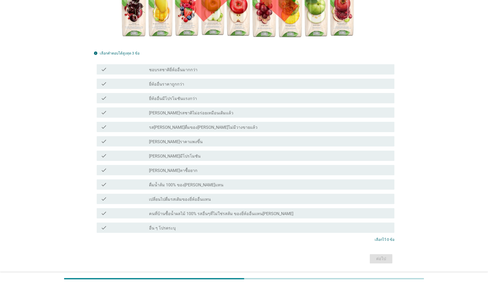
scroll to position [155, 0]
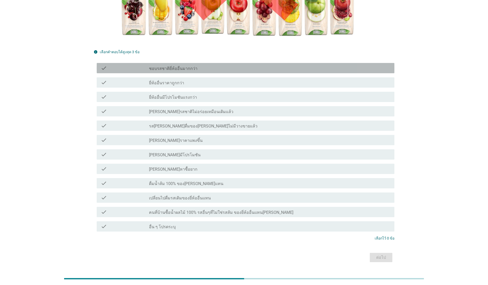
click at [220, 65] on div "check_box_outline_blank ชอบรสชาติยี่ห้ออื่นมากกว่า" at bounding box center [269, 68] width 241 height 6
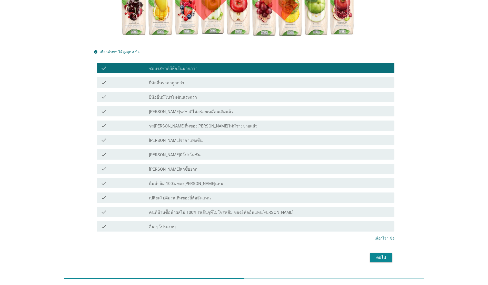
click at [191, 135] on div "check check_box_outline_blank [PERSON_NAME]ราคาแพงขึ้น" at bounding box center [246, 140] width 298 height 10
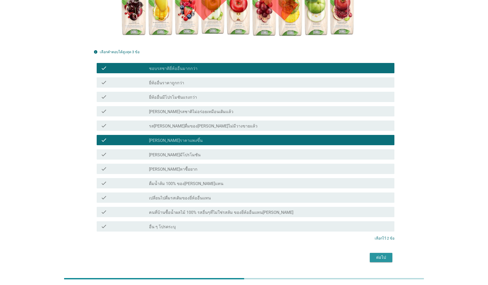
click at [252, 230] on div "ต่อไป" at bounding box center [381, 257] width 14 height 6
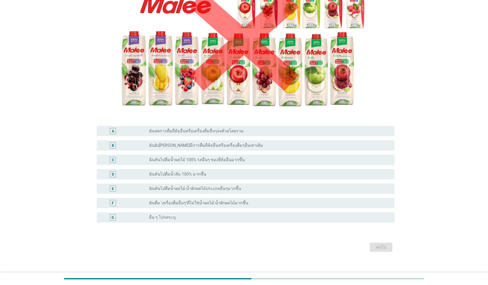
scroll to position [79, 0]
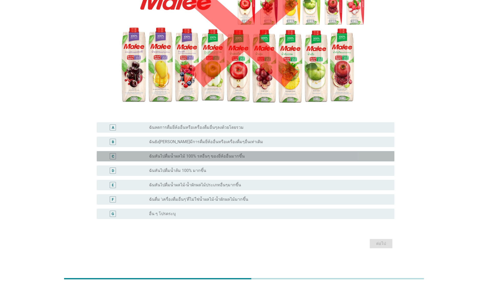
click at [249, 155] on div "radio_button_unchecked ฉันหันไปดื่มน้ำผลไม้ 100% รสอื่นๆ ของยี่ห้ออื่นมากขึ้น" at bounding box center [267, 155] width 237 height 5
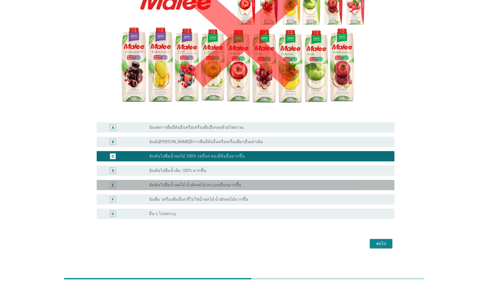
click at [249, 186] on div "radio_button_unchecked ฉันหันไปดื่มน้ำผลไม้-น้ำผักผลไม้ประเภทอื่นๆมากขึ้น" at bounding box center [267, 184] width 237 height 5
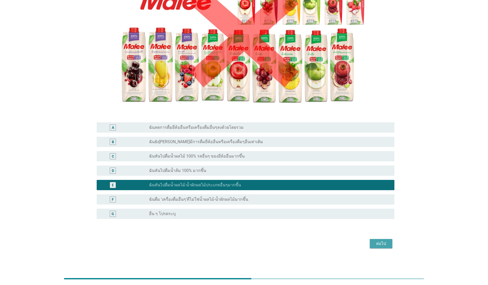
click at [252, 230] on button "ต่อไป" at bounding box center [381, 243] width 23 height 9
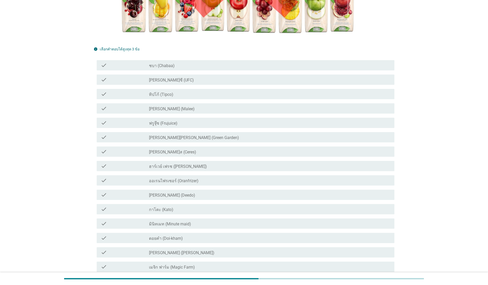
scroll to position [169, 0]
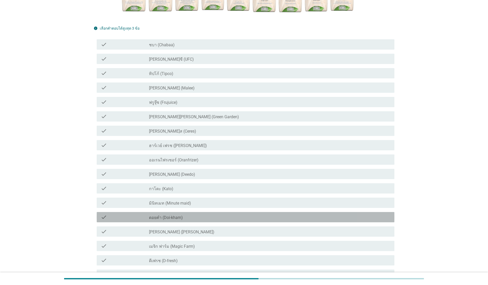
click at [228, 214] on div "check_box_outline_blank ดอยคำ (Doi-kham)" at bounding box center [269, 217] width 241 height 6
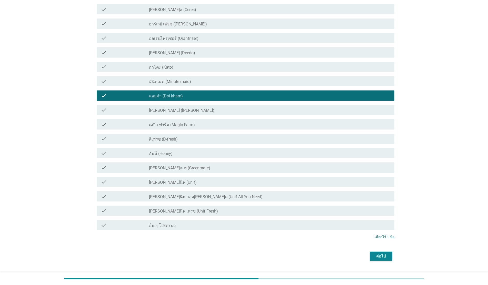
scroll to position [303, 0]
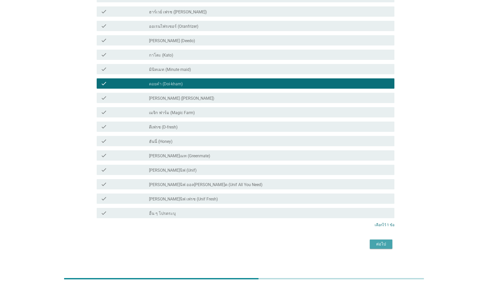
click at [252, 230] on div "ต่อไป" at bounding box center [381, 244] width 14 height 6
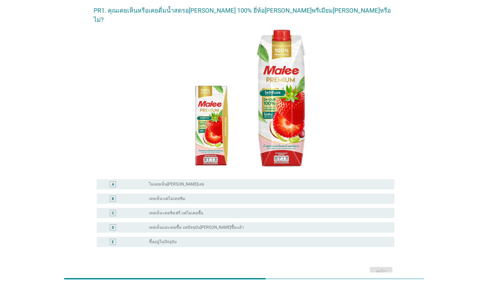
scroll to position [41, 0]
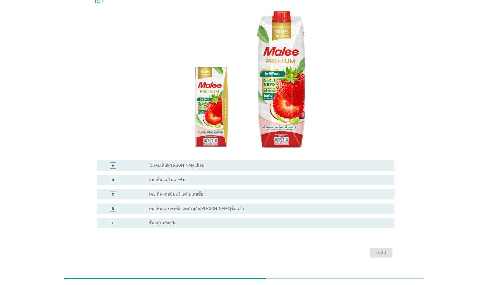
click at [184, 177] on div "radio_button_unchecked เคยเห็น-แต่ไม่เคยชิม" at bounding box center [267, 179] width 237 height 5
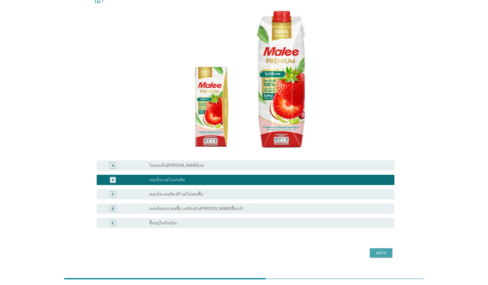
click at [252, 230] on div "ต่อไป" at bounding box center [381, 252] width 14 height 6
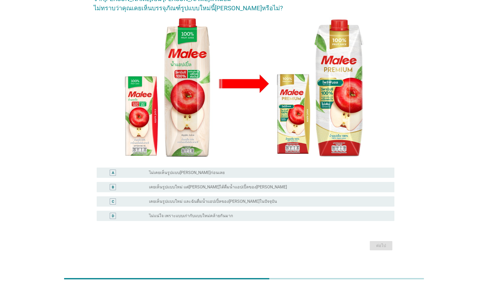
scroll to position [44, 0]
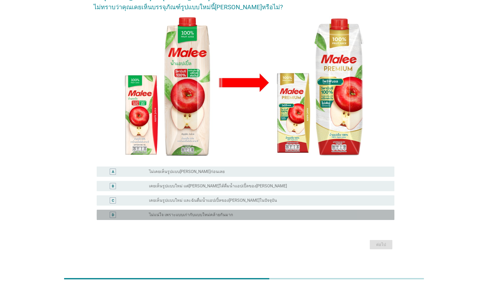
click at [252, 214] on div "radio_button_unchecked ไม่แน่ใจ เพราะแบบเก่ากับแบบใหม่คล้ายกันมาก" at bounding box center [267, 214] width 237 height 5
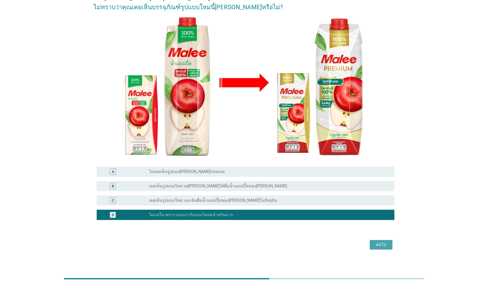
click at [252, 230] on button "ต่อไป" at bounding box center [381, 244] width 23 height 9
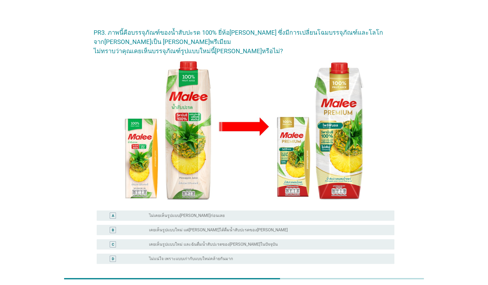
click at [245, 230] on div "radio_button_unchecked ไม่แน่ใจ เพราะแบบเก่ากับแบบใหม่คล้ายกันมาก" at bounding box center [267, 258] width 237 height 5
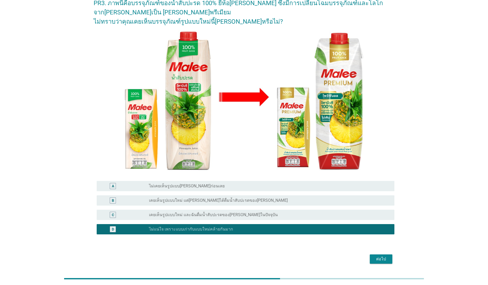
scroll to position [45, 0]
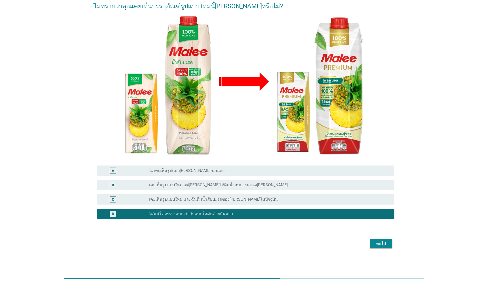
click at [252, 230] on div "ต่อไป" at bounding box center [381, 243] width 14 height 6
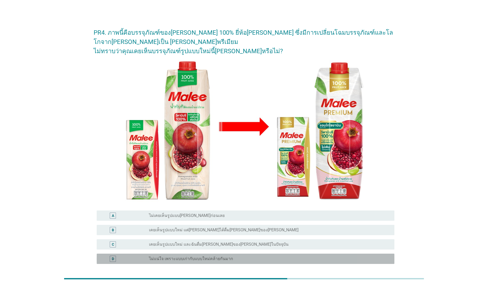
click at [213, 230] on label "ไม่แน่ใจ เพราะแบบเก่ากับแบบใหม่คล้ายกันมาก" at bounding box center [191, 258] width 84 height 5
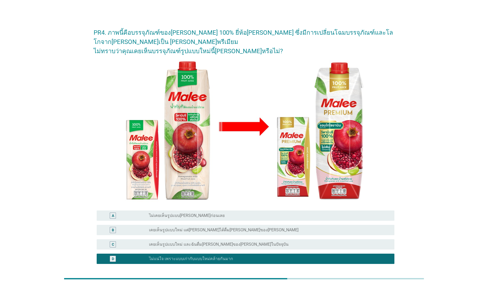
scroll to position [36, 0]
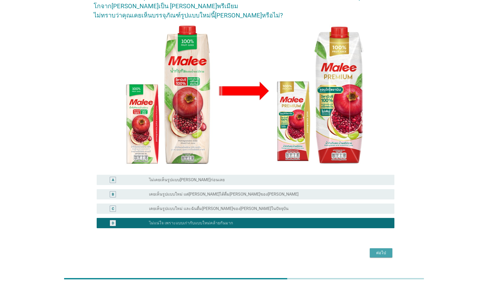
click at [252, 230] on div "ต่อไป" at bounding box center [381, 252] width 14 height 6
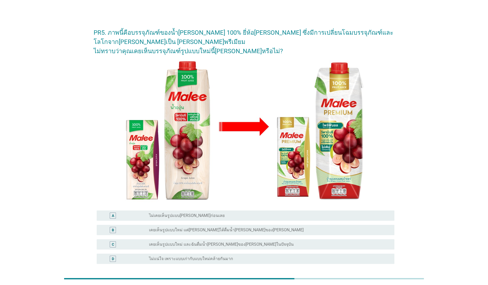
click at [215, 230] on label "ไม่แน่ใจ เพราะแบบเก่ากับแบบใหม่คล้ายกันมาก" at bounding box center [191, 258] width 84 height 5
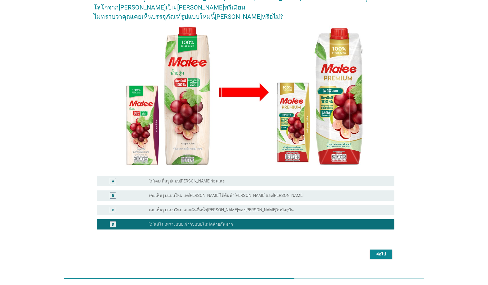
scroll to position [36, 0]
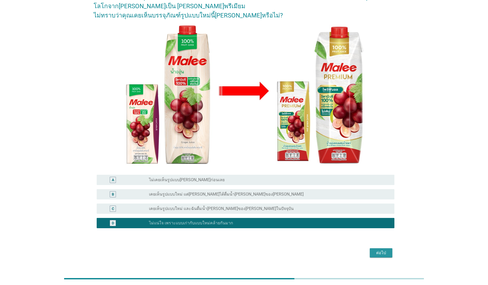
click at [252, 230] on div "ต่อไป" at bounding box center [381, 252] width 14 height 6
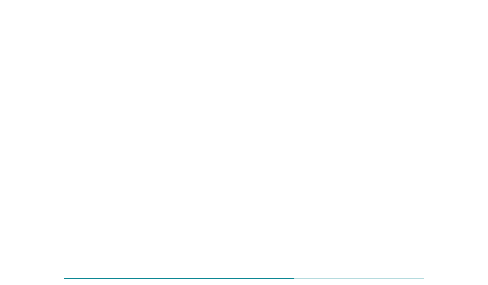
scroll to position [0, 0]
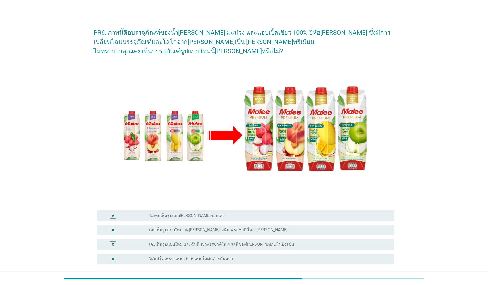
click at [214, 230] on label "ไม่แน่ใจ เพราะแบบเก่ากับแบบใหม่คล้ายกันมาก" at bounding box center [191, 258] width 84 height 5
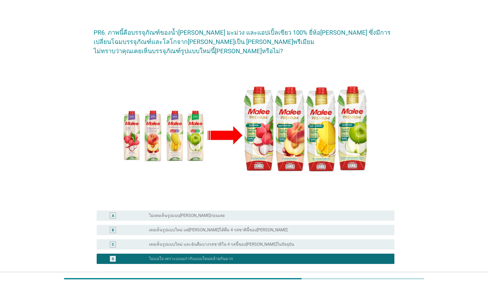
scroll to position [45, 0]
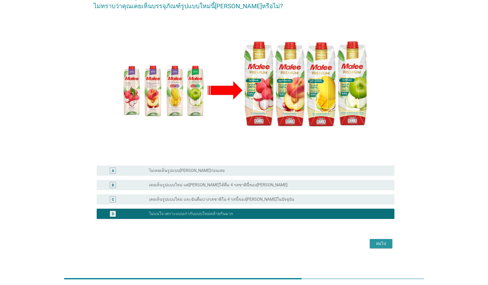
click at [252, 230] on div "ต่อไป" at bounding box center [381, 243] width 14 height 6
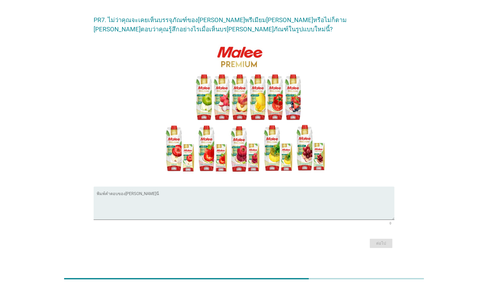
scroll to position [0, 0]
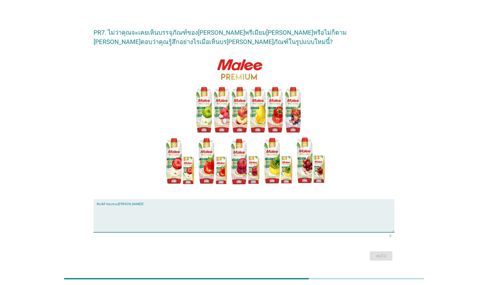
click at [245, 210] on textarea "พิมพ์คำตอบของคุณ ที่นี่" at bounding box center [246, 218] width 298 height 27
type textarea "ก็เหมือนของเดิม [PERSON_NAME]เปลี่ยนอะไรมาก"
click at [252, 230] on div "ต่อไป" at bounding box center [381, 255] width 14 height 6
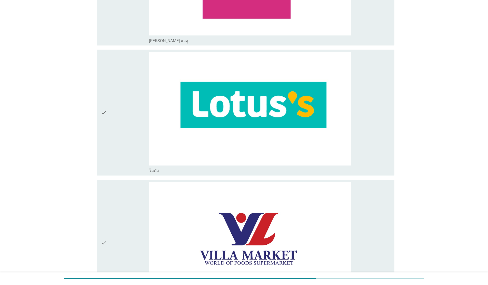
scroll to position [541, 0]
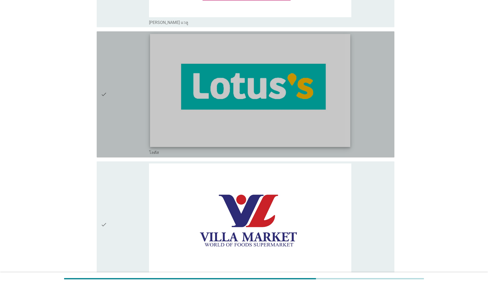
click at [252, 95] on img at bounding box center [250, 90] width 200 height 113
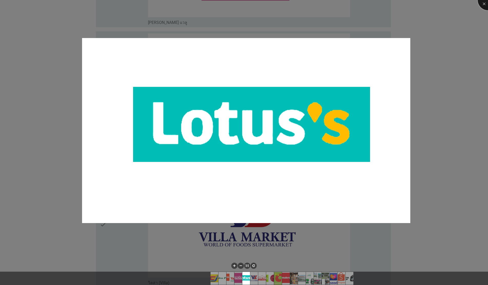
click at [252, 6] on div at bounding box center [488, 0] width 21 height 21
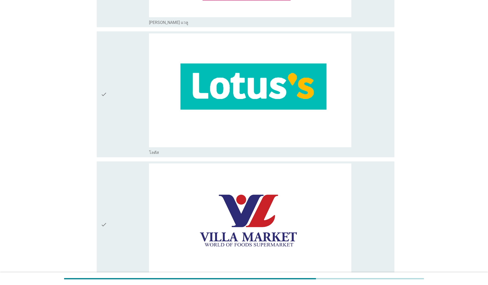
click at [107, 94] on icon "check" at bounding box center [104, 94] width 6 height 122
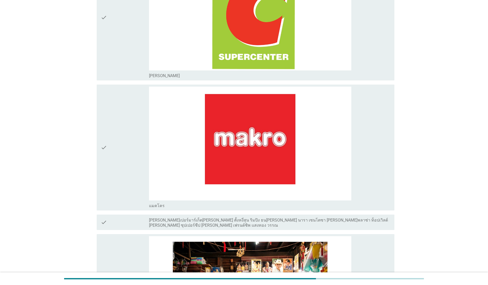
scroll to position [1021, 0]
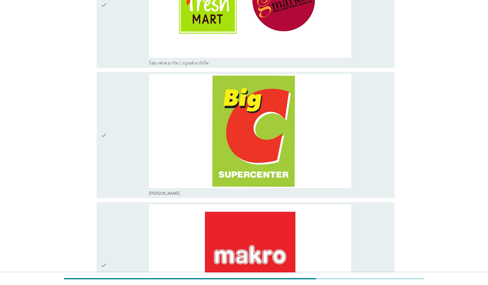
click at [103, 140] on icon "check" at bounding box center [104, 135] width 6 height 122
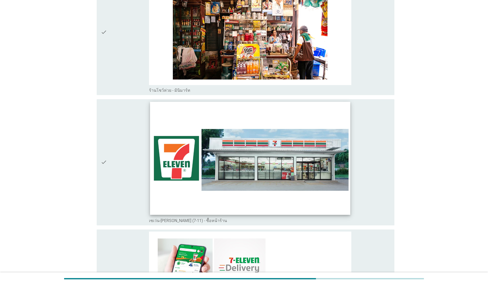
scroll to position [1408, 0]
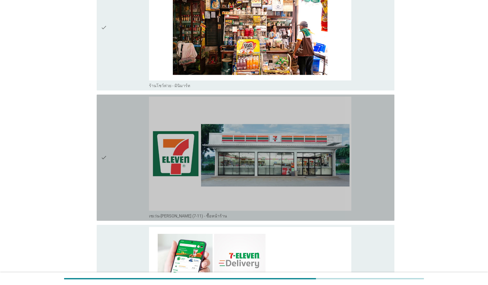
click at [102, 159] on icon "check" at bounding box center [104, 157] width 6 height 122
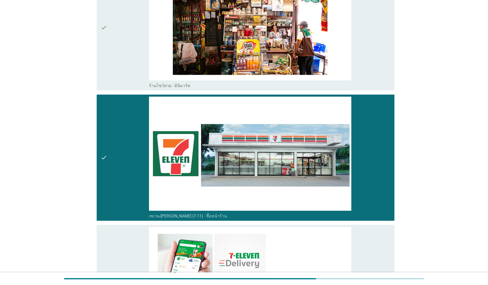
click at [123, 228] on div "check" at bounding box center [125, 288] width 48 height 122
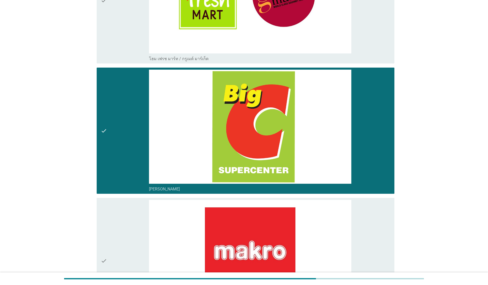
scroll to position [1018, 0]
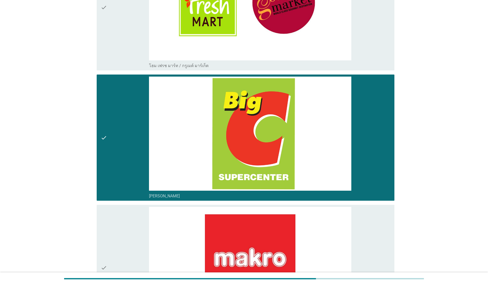
click at [121, 154] on div "check" at bounding box center [125, 137] width 48 height 122
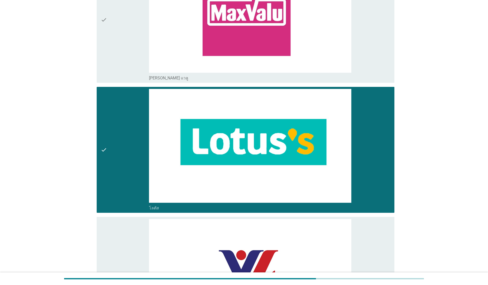
scroll to position [477, 0]
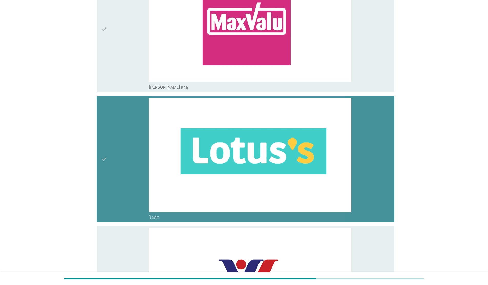
click at [133, 139] on div "check" at bounding box center [125, 159] width 48 height 122
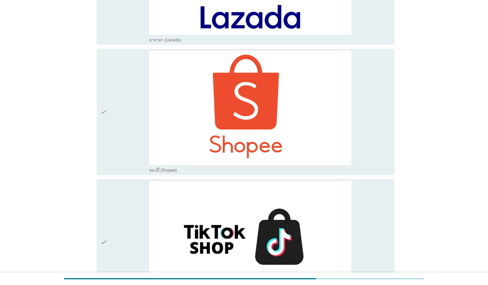
scroll to position [2191, 0]
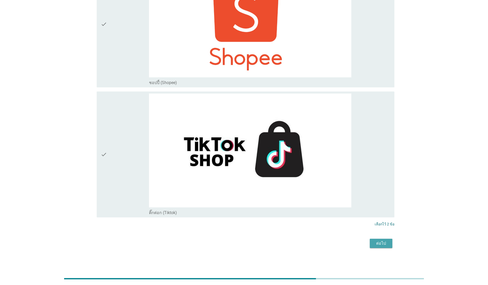
click at [252, 230] on div "ต่อไป" at bounding box center [381, 243] width 14 height 6
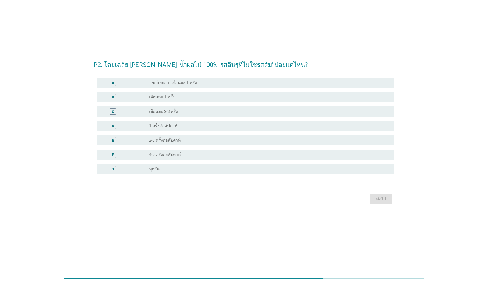
scroll to position [0, 0]
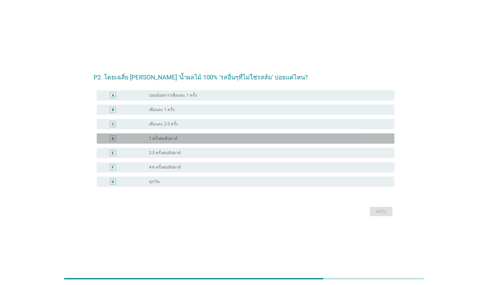
click at [186, 138] on div "radio_button_unchecked 1 ครั้งต่อสัปดาห์" at bounding box center [267, 138] width 237 height 5
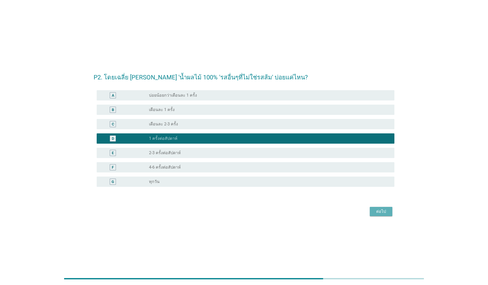
click at [252, 213] on div "ต่อไป" at bounding box center [381, 211] width 14 height 6
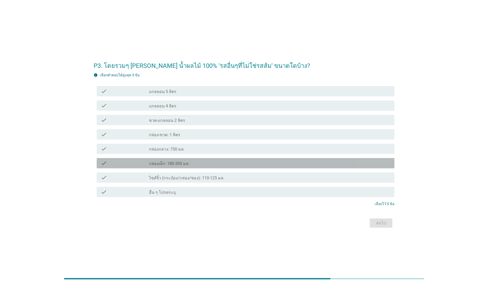
click at [206, 163] on div "check_box_outline_blank กล่องเล็ก: 180-300 มล." at bounding box center [269, 163] width 241 height 6
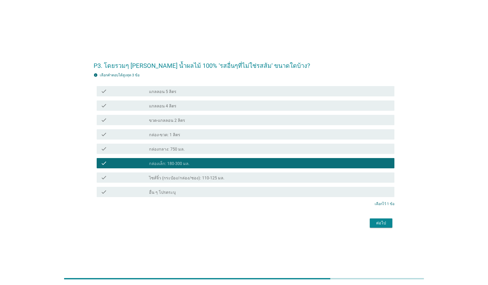
click at [252, 223] on div "ต่อไป" at bounding box center [381, 223] width 14 height 6
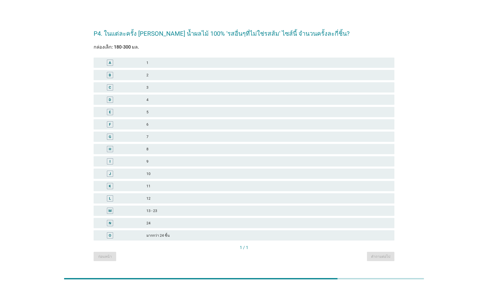
click at [155, 199] on div "12" at bounding box center [269, 198] width 244 height 6
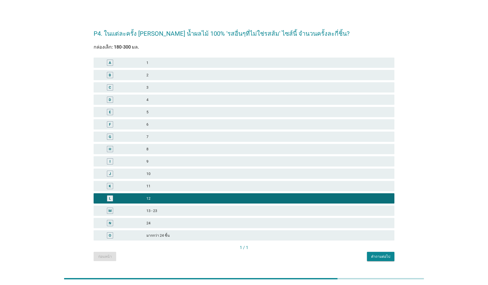
click at [252, 230] on div "คำถามต่อไป" at bounding box center [380, 255] width 19 height 5
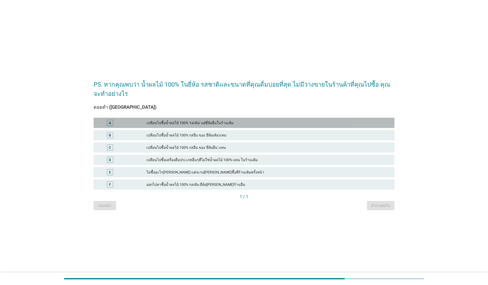
click at [232, 124] on div "เปลี่ยนไปซื้อน้ำผลไม้ 100% 'รสเดิม' แต่ยี่ห้ออื่นในร้านเดิม" at bounding box center [269, 123] width 244 height 6
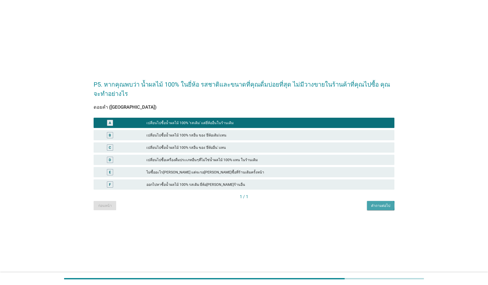
click at [252, 207] on div "คำถามต่อไป" at bounding box center [380, 205] width 19 height 5
